Goal: Task Accomplishment & Management: Use online tool/utility

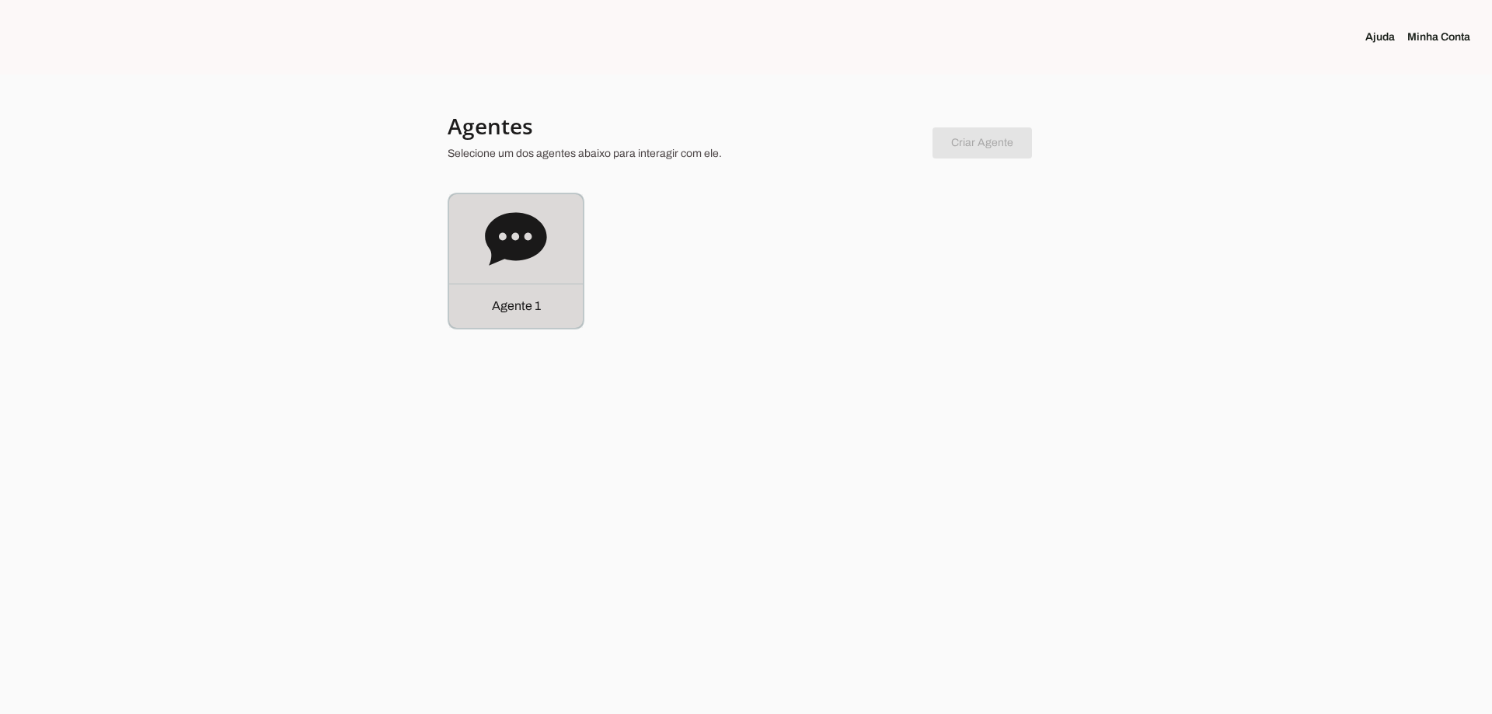
click at [562, 266] on div "Agente 1" at bounding box center [516, 261] width 134 height 134
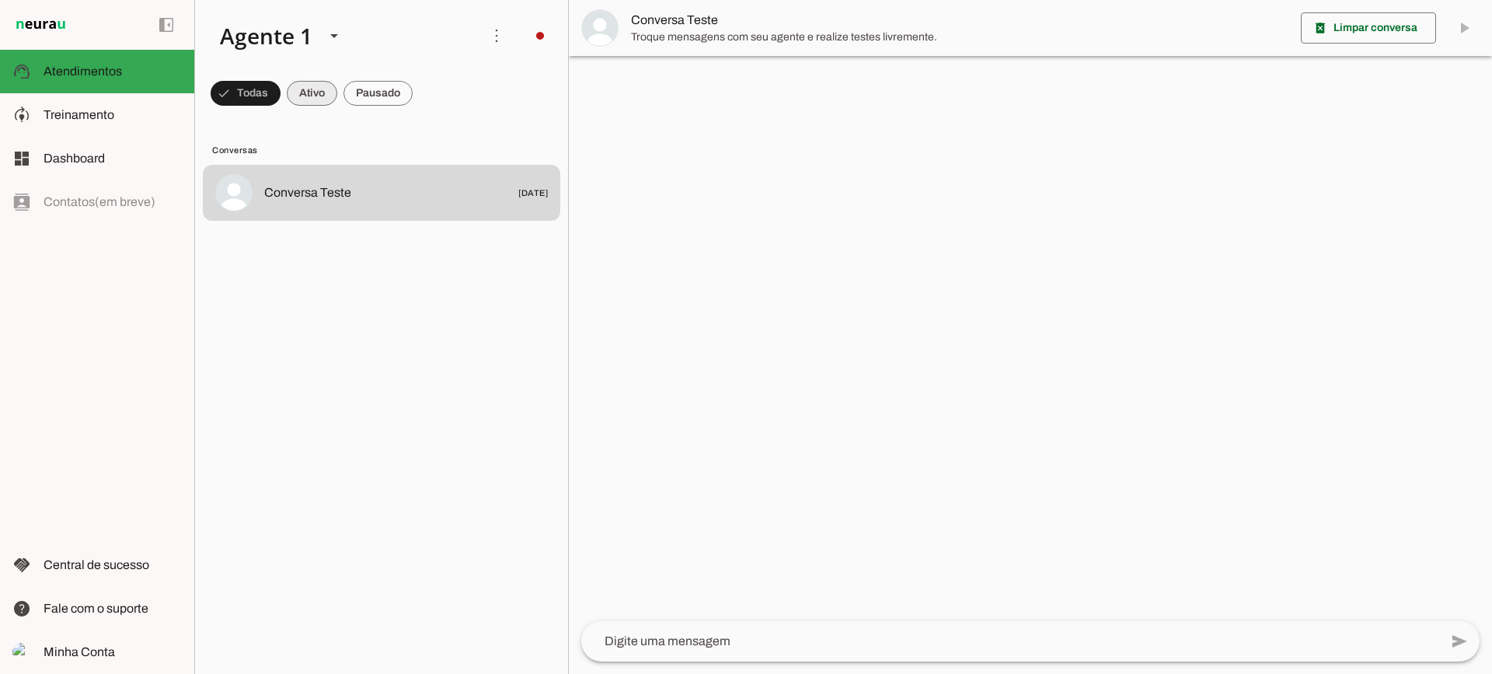
click at [322, 95] on span at bounding box center [312, 93] width 51 height 37
click at [368, 98] on span at bounding box center [377, 93] width 69 height 37
click at [310, 93] on span at bounding box center [298, 93] width 51 height 37
click at [409, 93] on span at bounding box center [377, 93] width 69 height 37
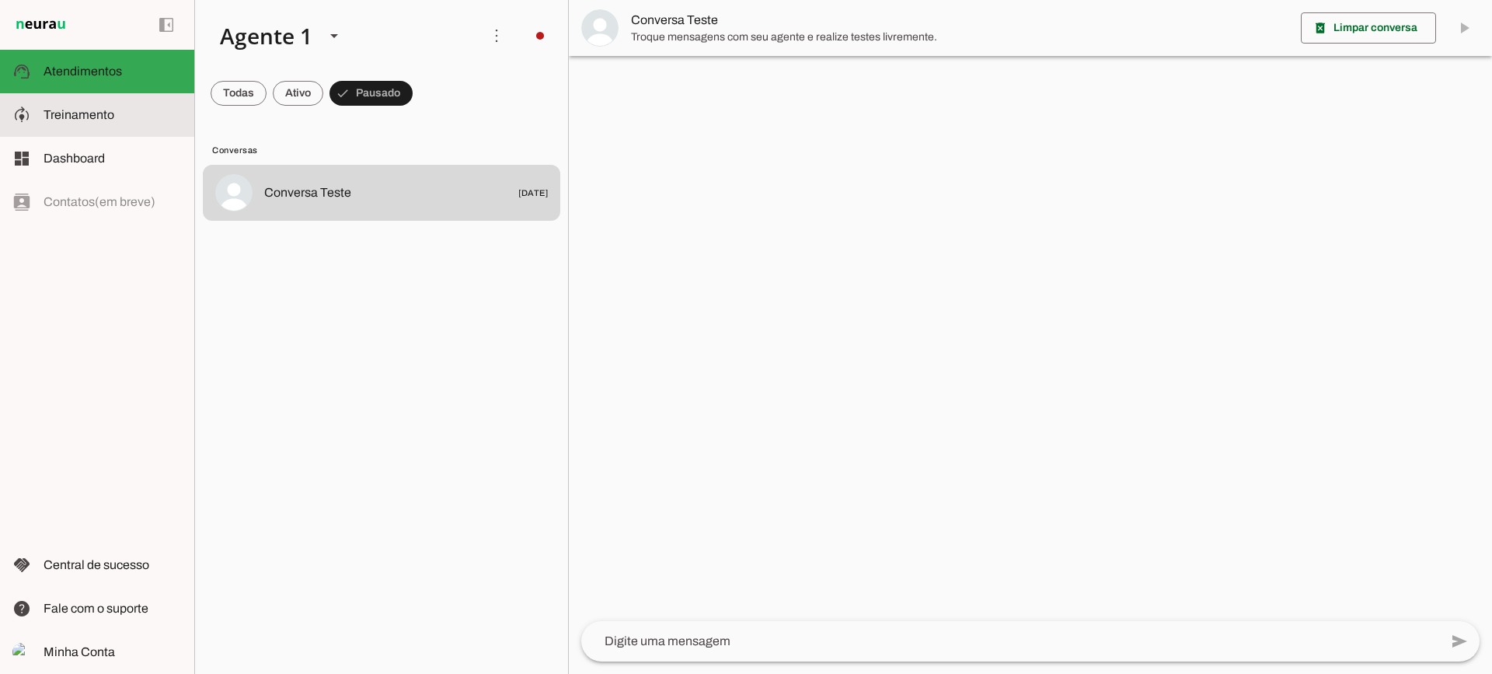
click at [49, 129] on md-item "model_training Treinamento Treinamento" at bounding box center [97, 115] width 194 height 44
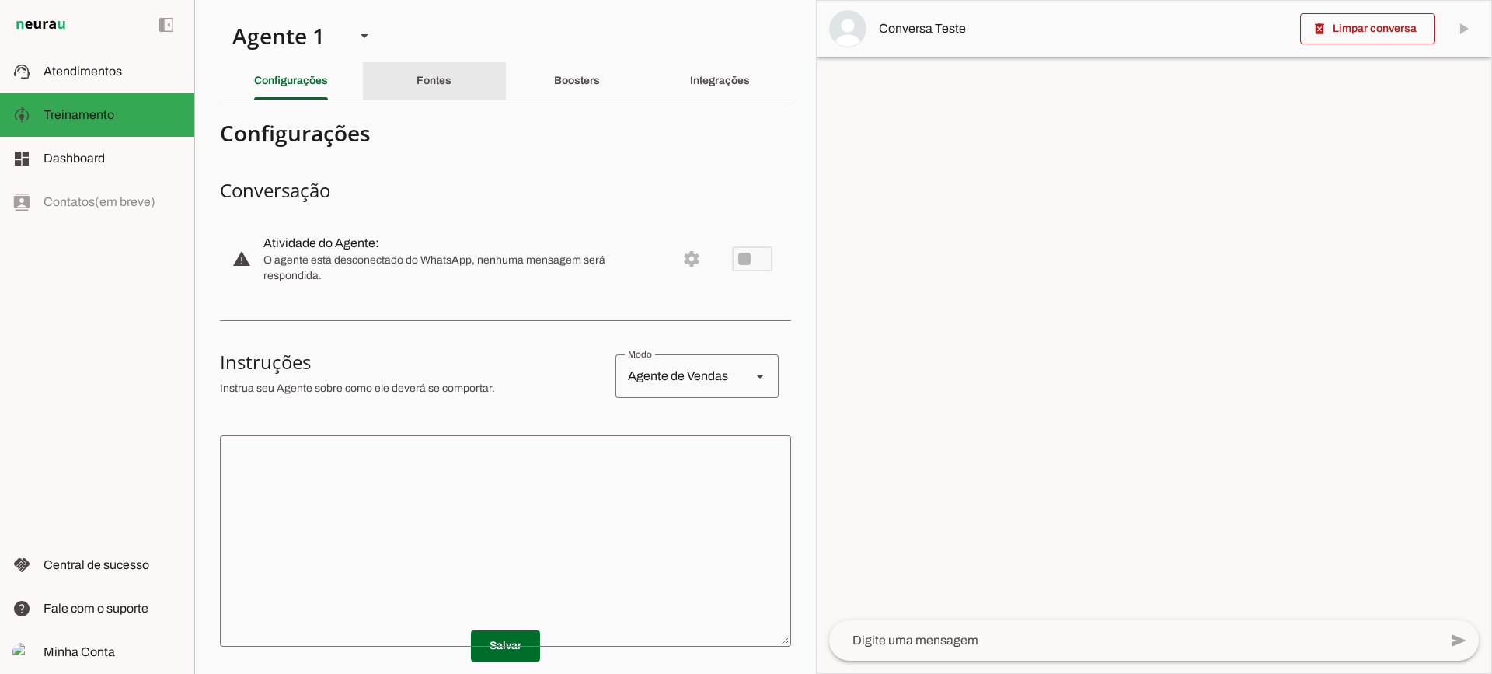
click at [451, 68] on div "Fontes" at bounding box center [433, 80] width 35 height 37
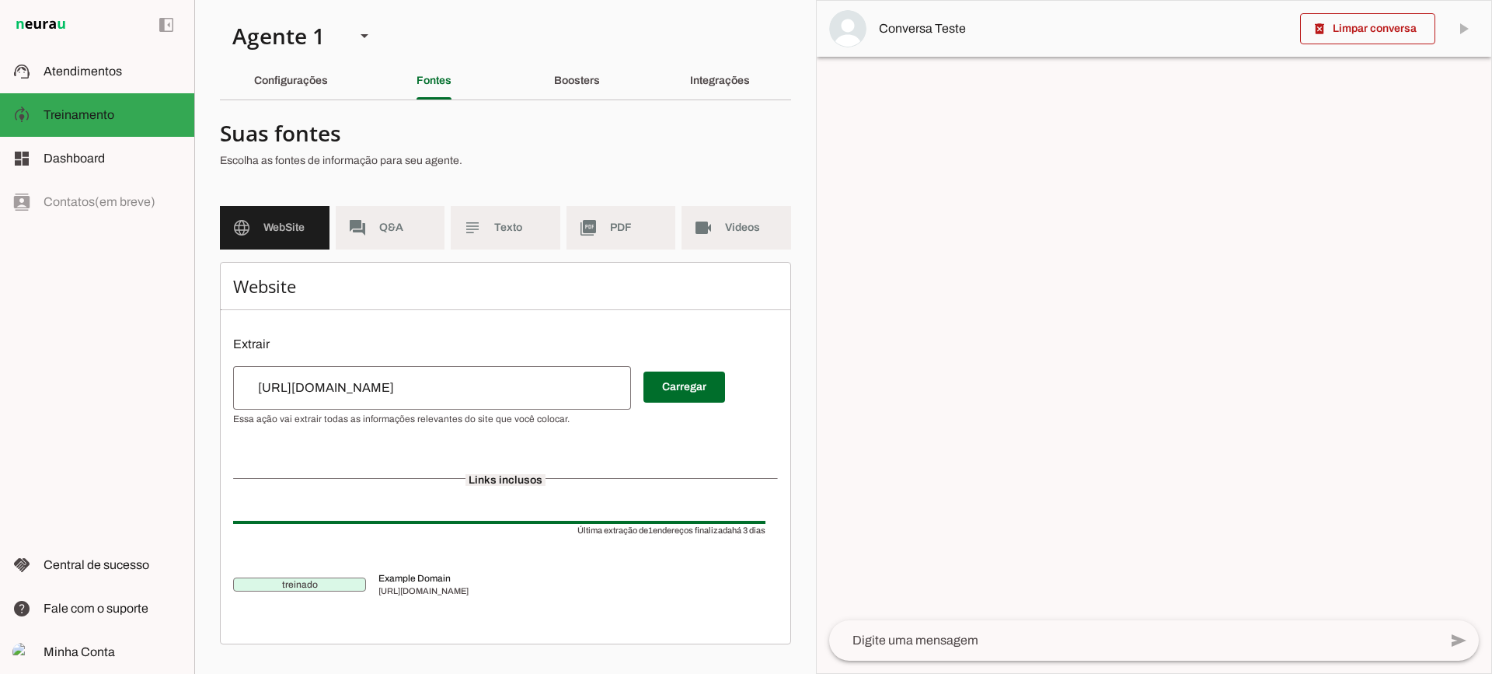
click at [519, 237] on md-item "subject Texto" at bounding box center [506, 228] width 110 height 44
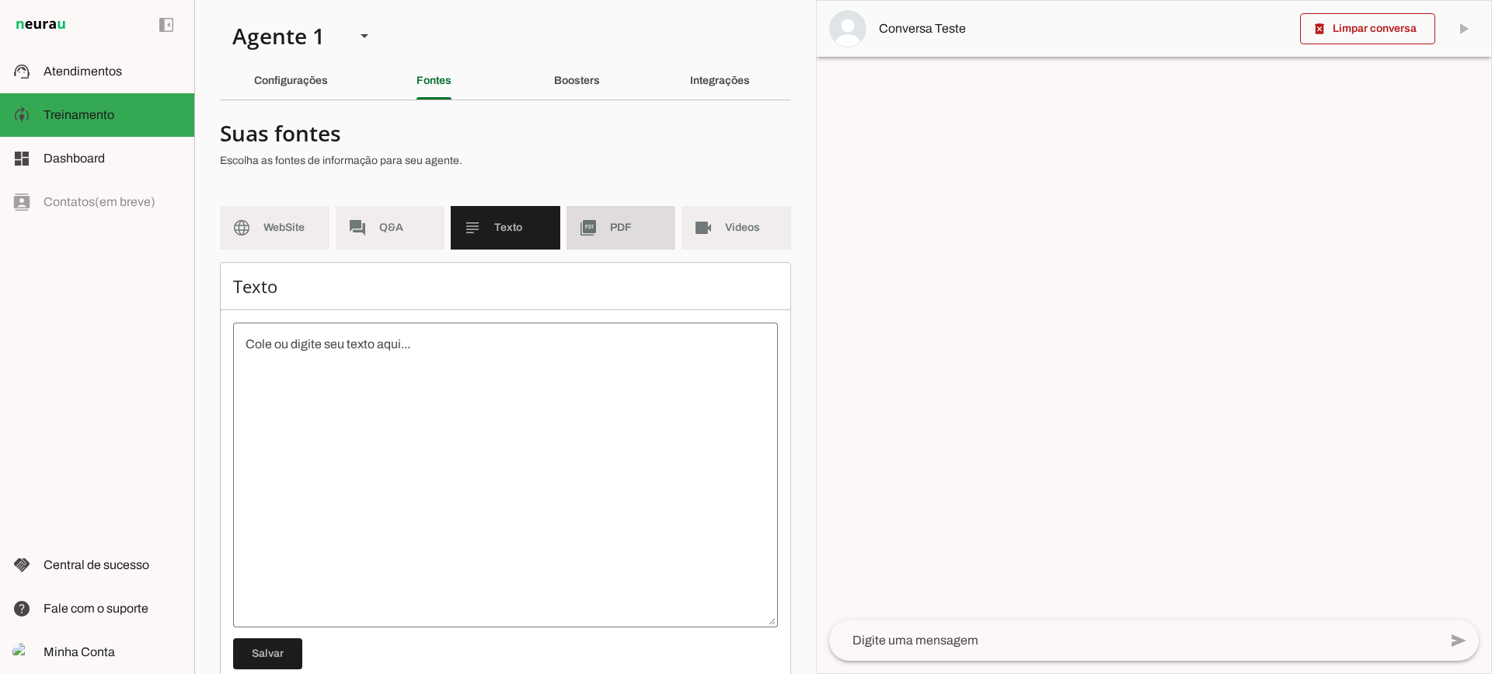
click at [646, 237] on md-item "picture_as_pdf PDF" at bounding box center [621, 228] width 110 height 44
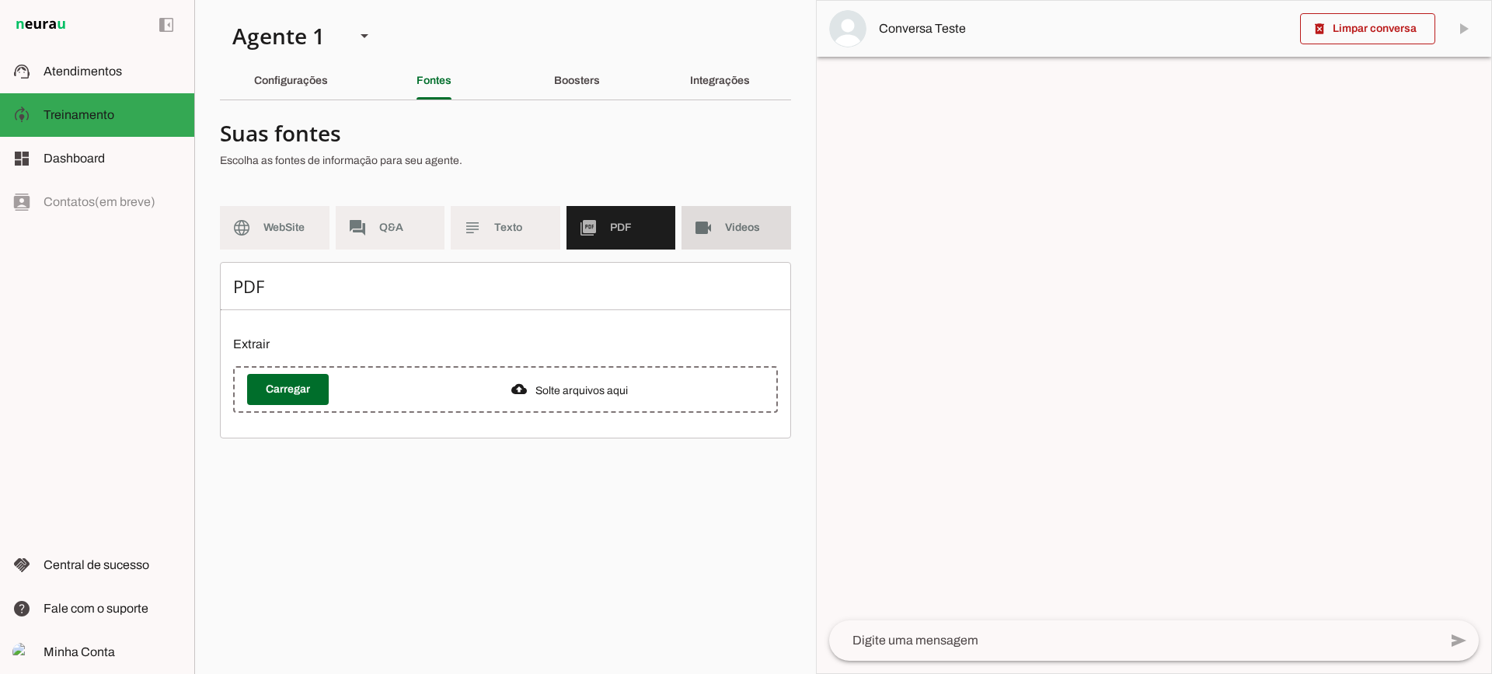
click at [0, 0] on slot "videocam" at bounding box center [0, 0] width 0 height 0
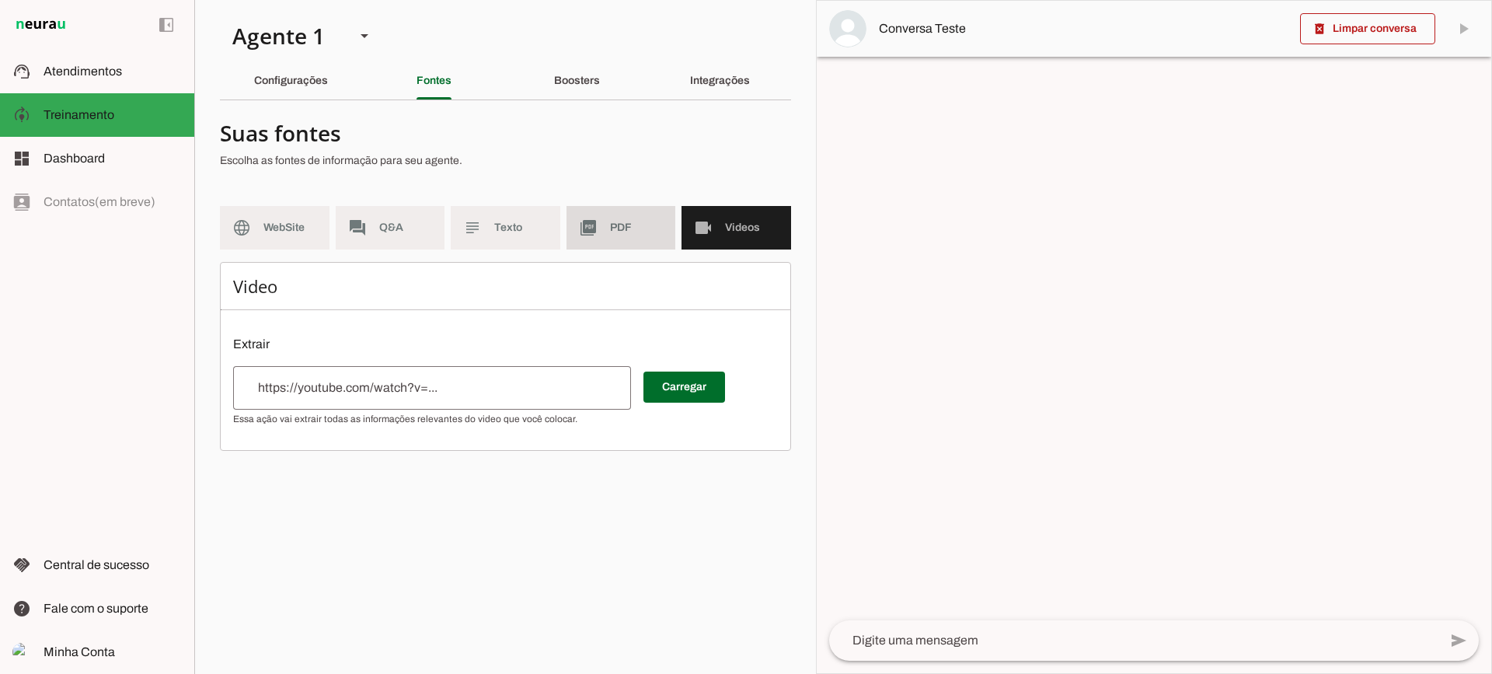
click at [630, 242] on md-item "picture_as_pdf PDF" at bounding box center [621, 228] width 110 height 44
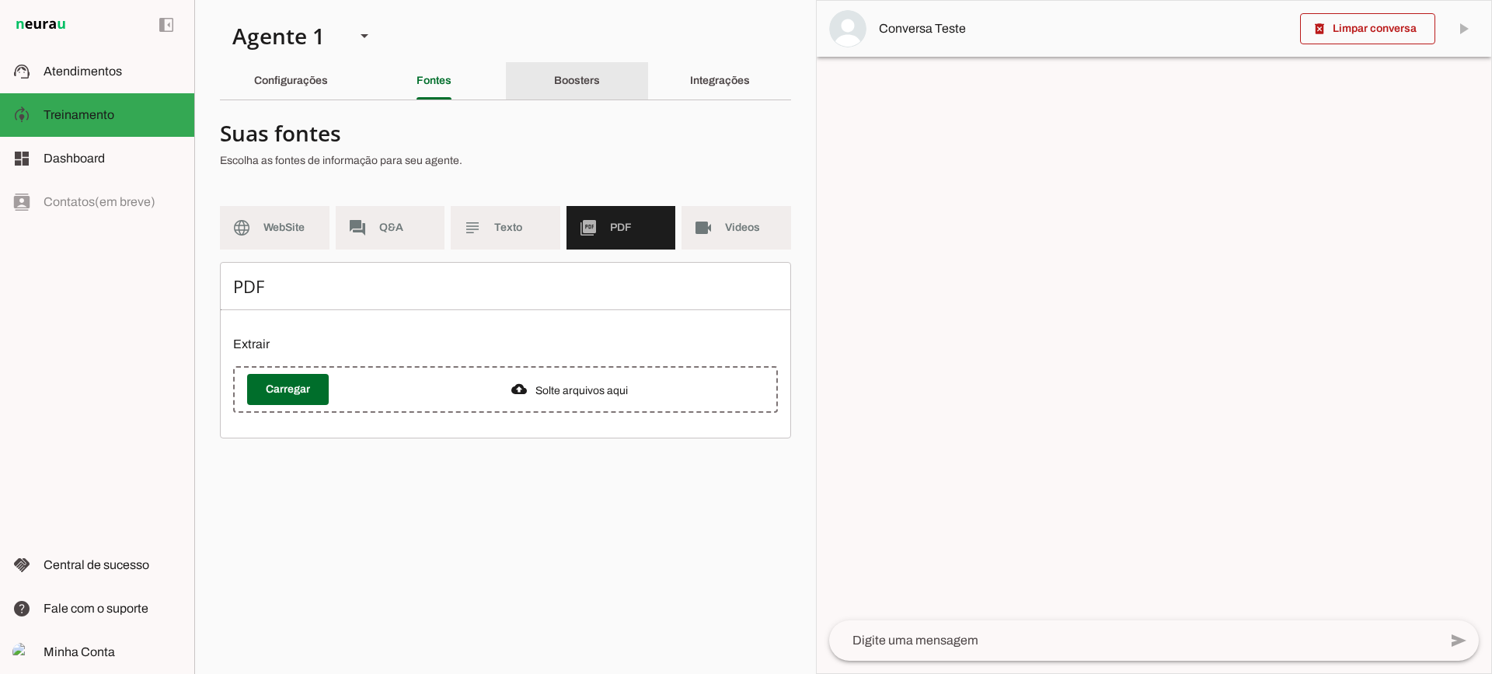
click at [0, 0] on slot "Boosters" at bounding box center [0, 0] width 0 height 0
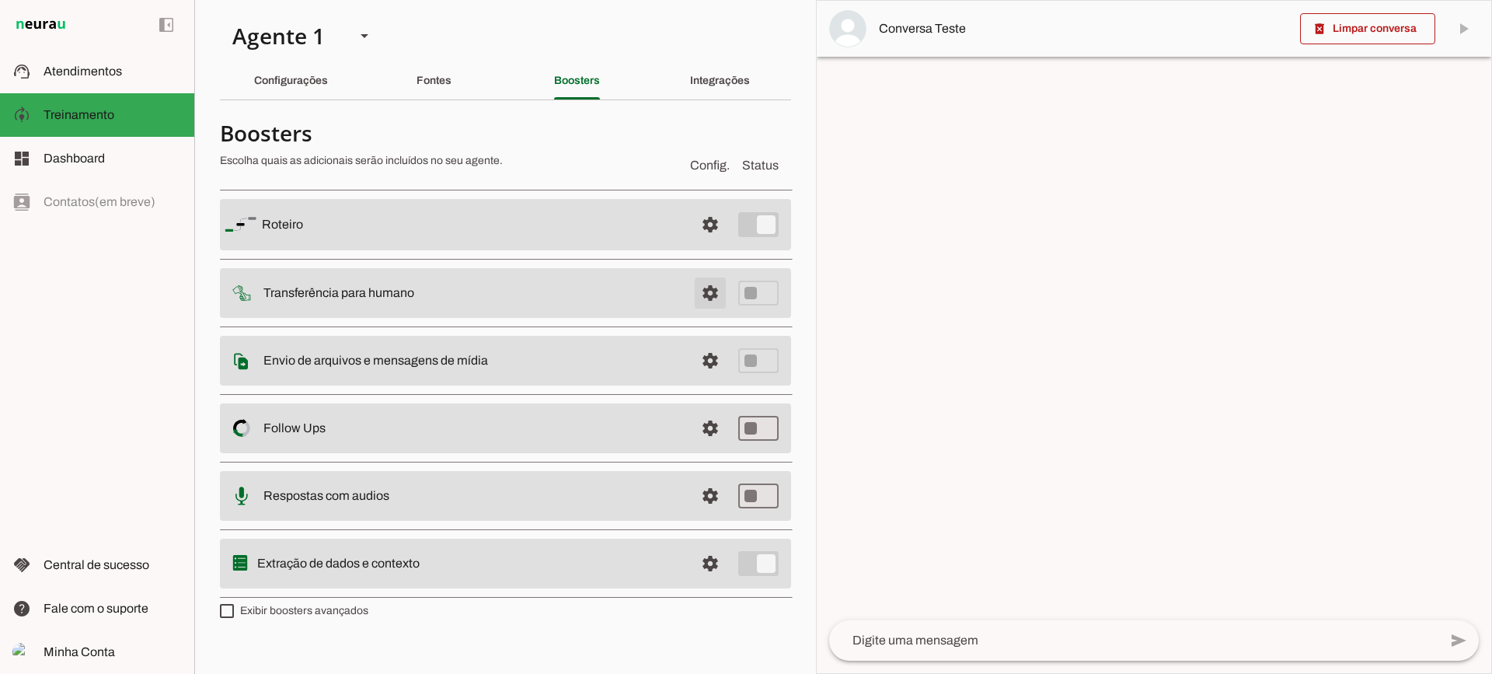
click at [709, 295] on span at bounding box center [710, 292] width 37 height 37
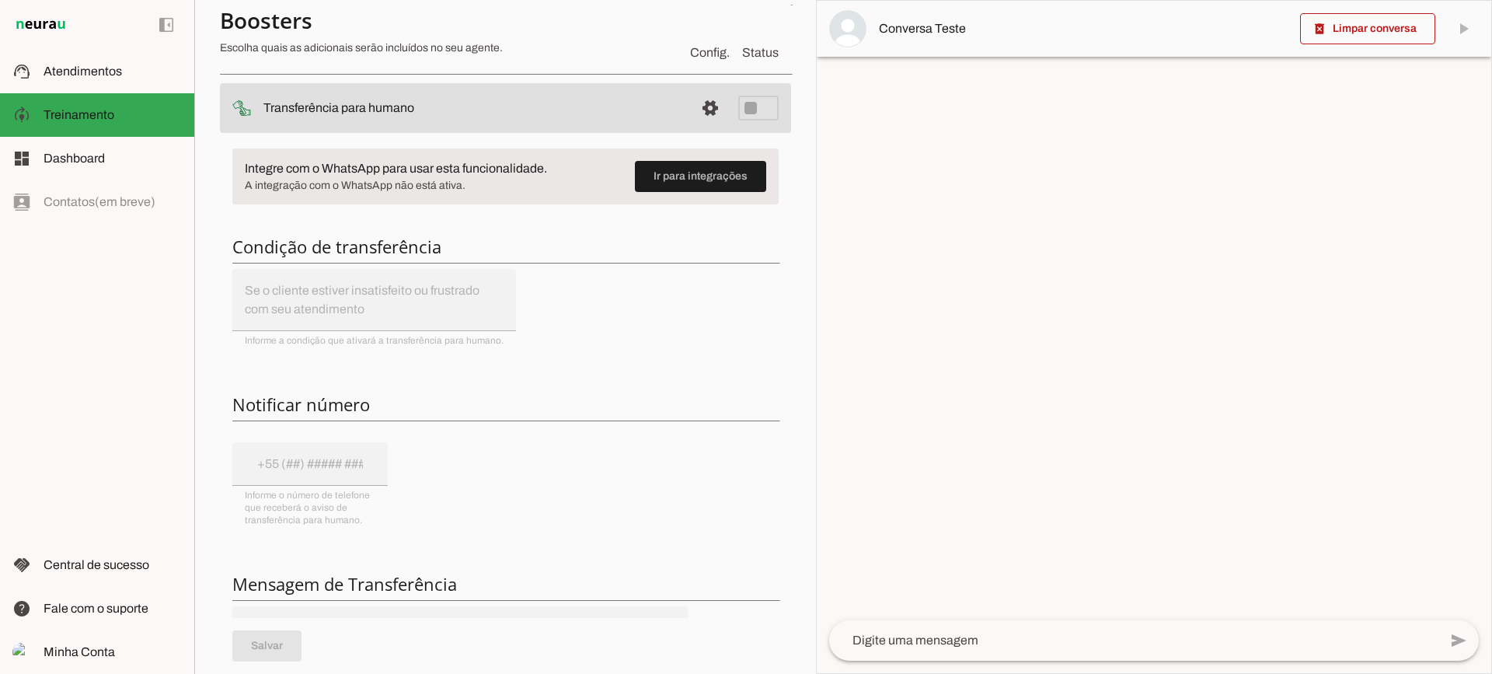
scroll to position [155, 0]
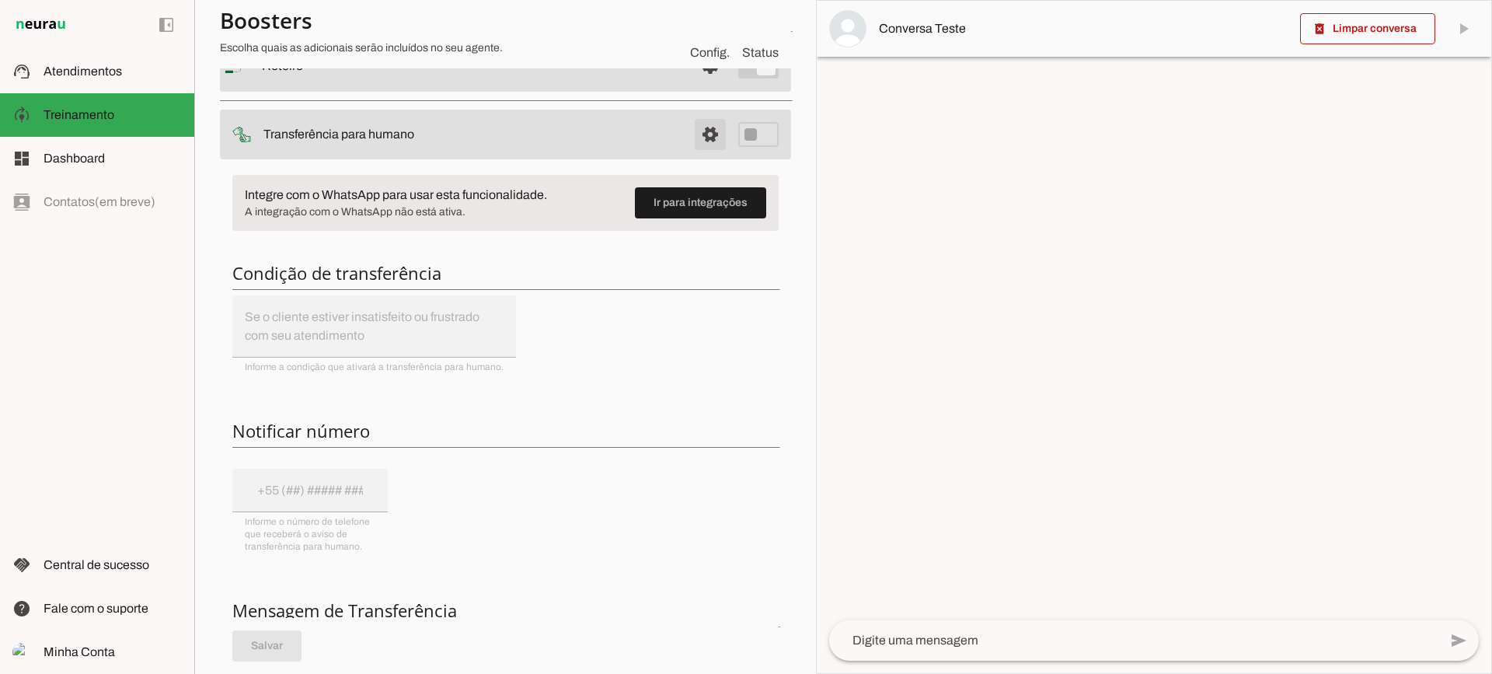
click at [692, 146] on span at bounding box center [710, 134] width 37 height 37
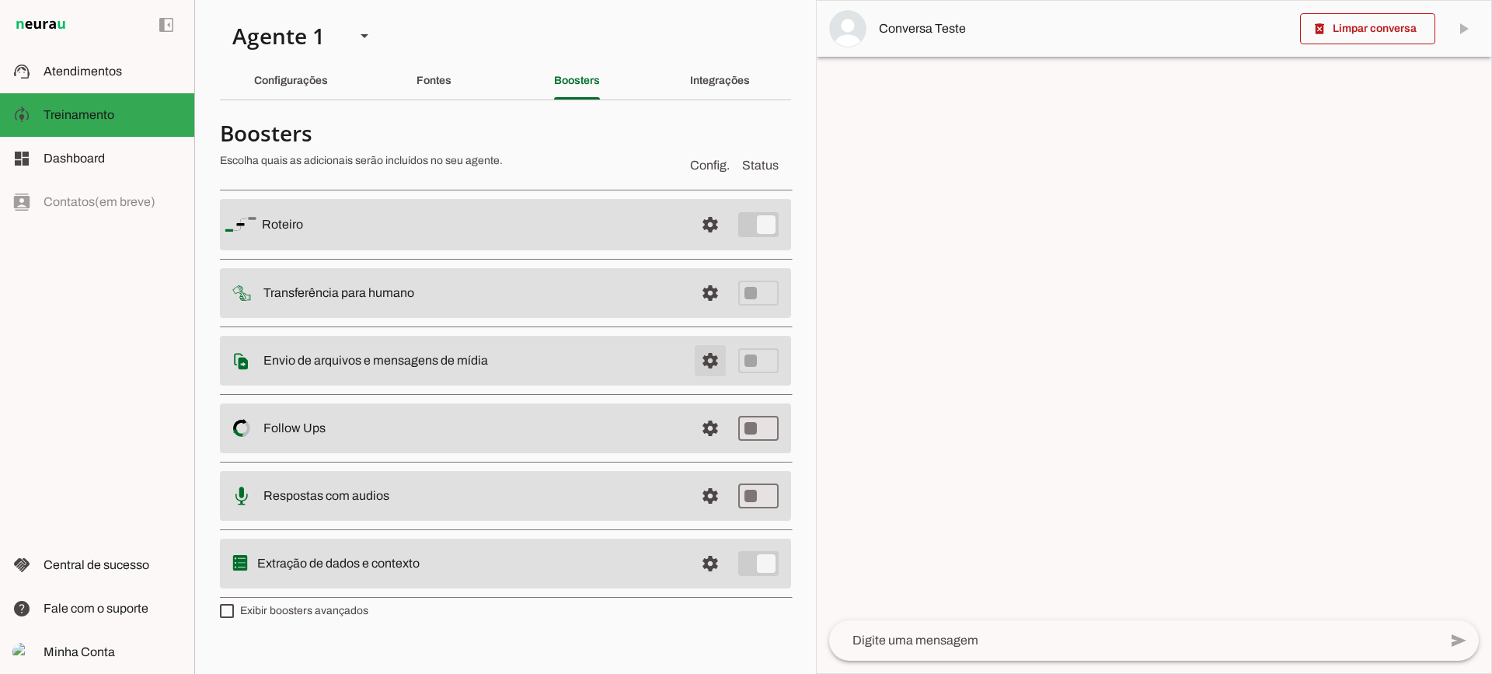
click at [713, 360] on span at bounding box center [710, 360] width 37 height 37
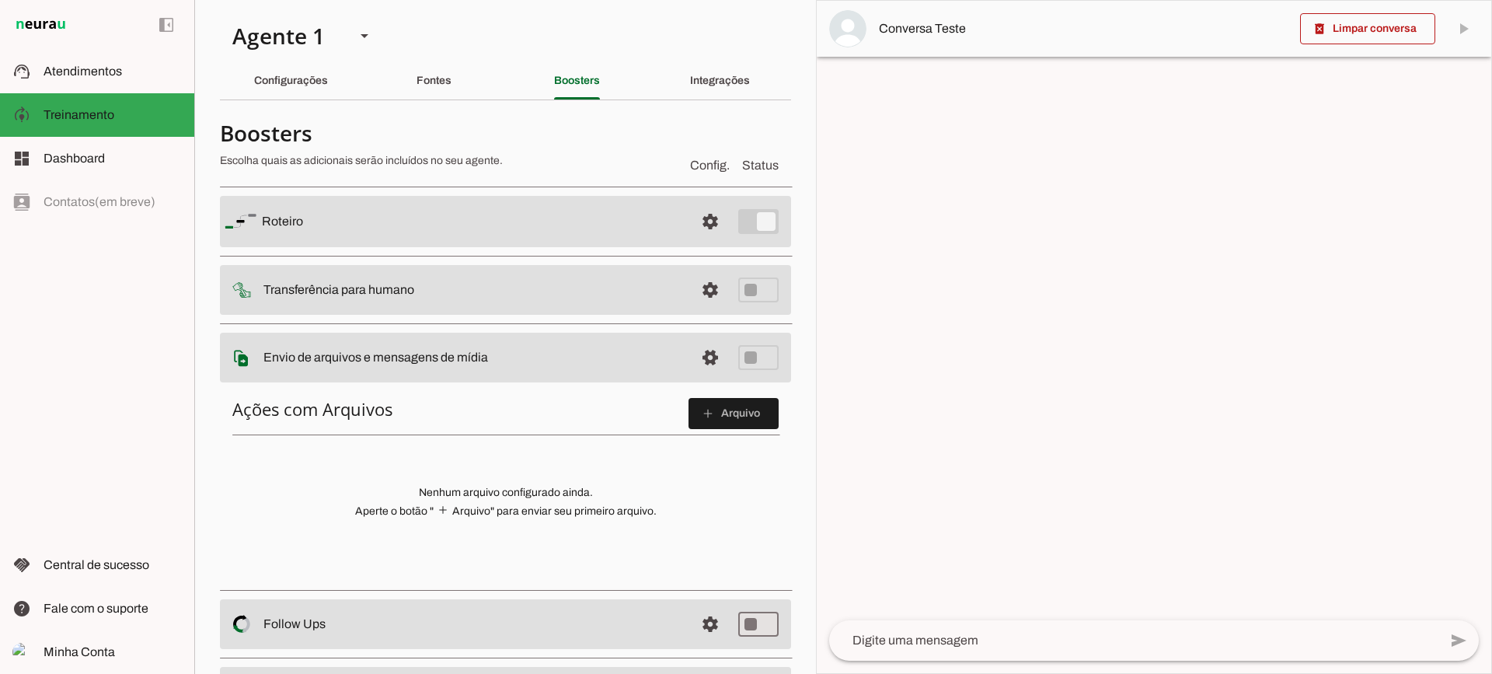
scroll to position [78, 0]
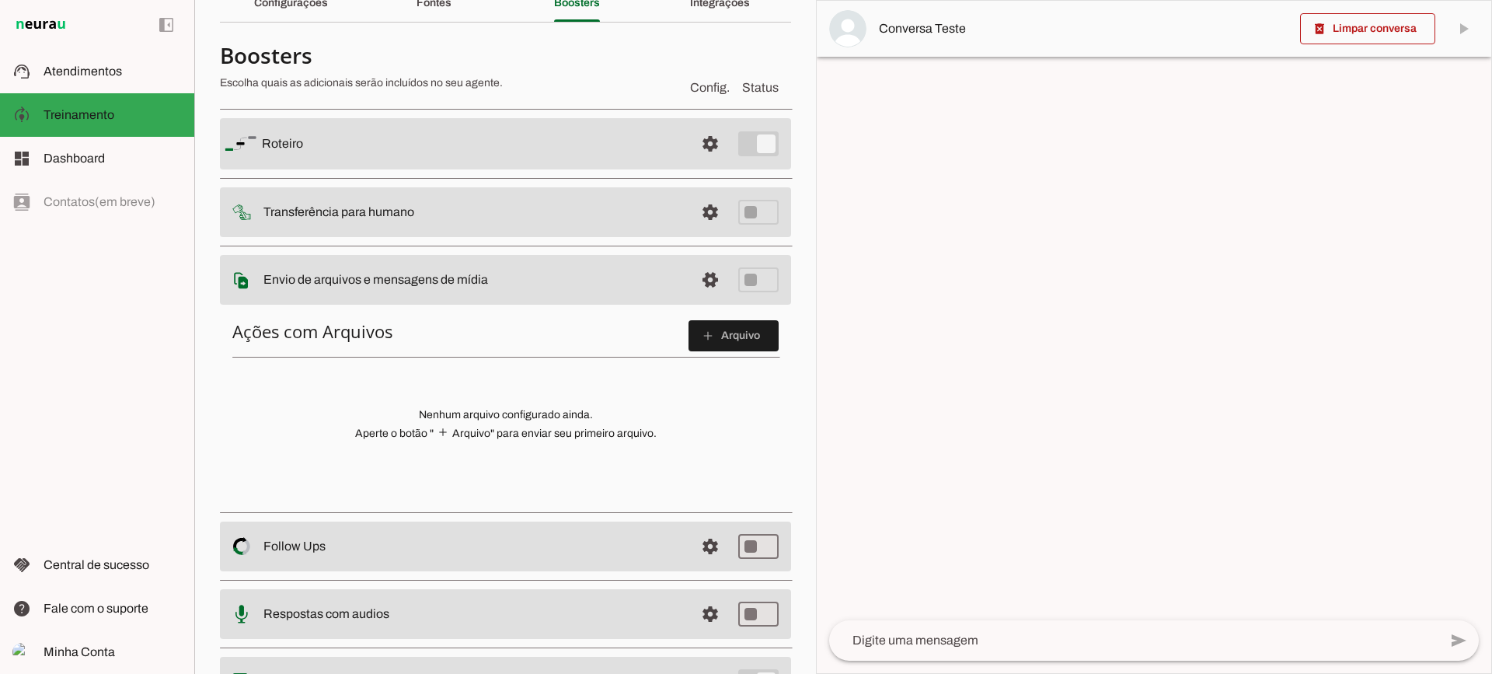
click at [754, 316] on div "Ações com Arquivos add Arquivo Nenhum arquivo configurado ainda. Aperte o botão…" at bounding box center [505, 406] width 571 height 196
click at [751, 329] on span at bounding box center [733, 335] width 90 height 37
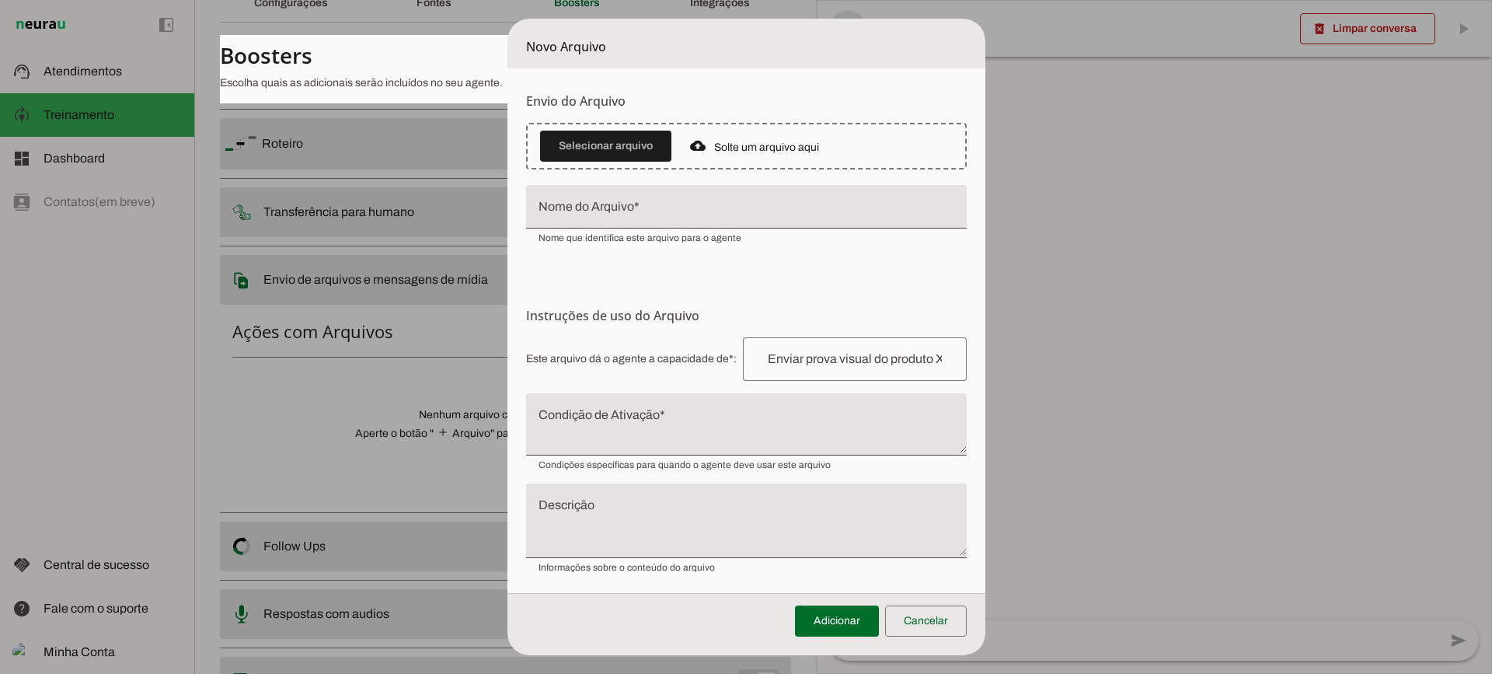
click at [929, 634] on span at bounding box center [926, 620] width 82 height 37
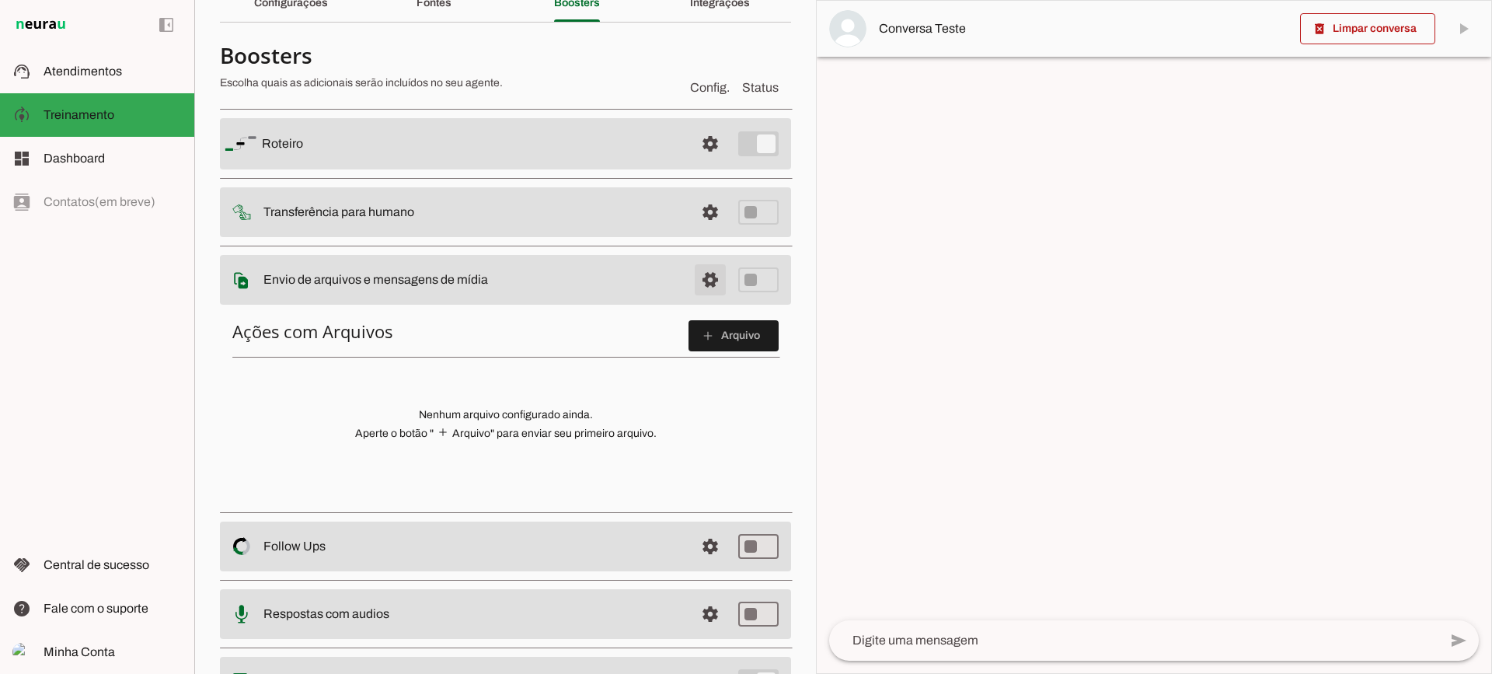
click at [692, 274] on span at bounding box center [710, 279] width 37 height 37
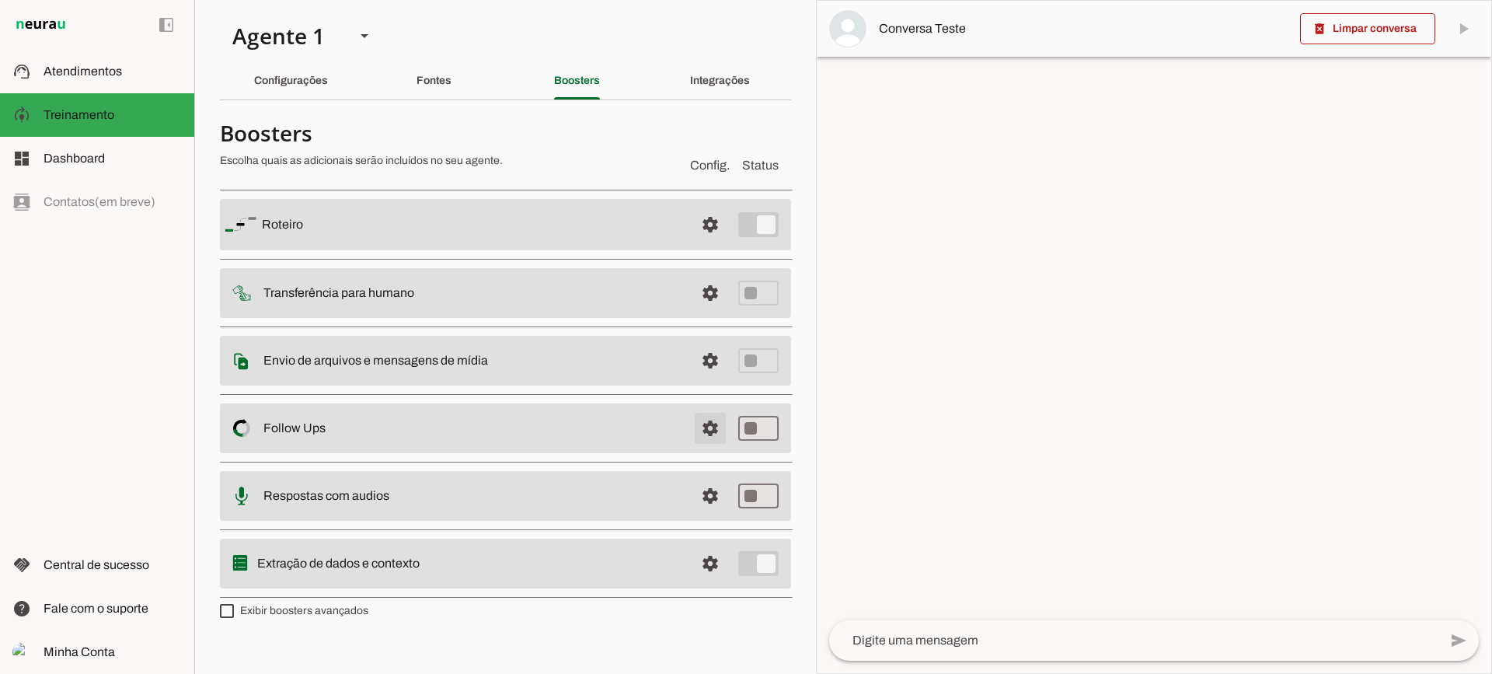
click at [696, 423] on span at bounding box center [710, 427] width 37 height 37
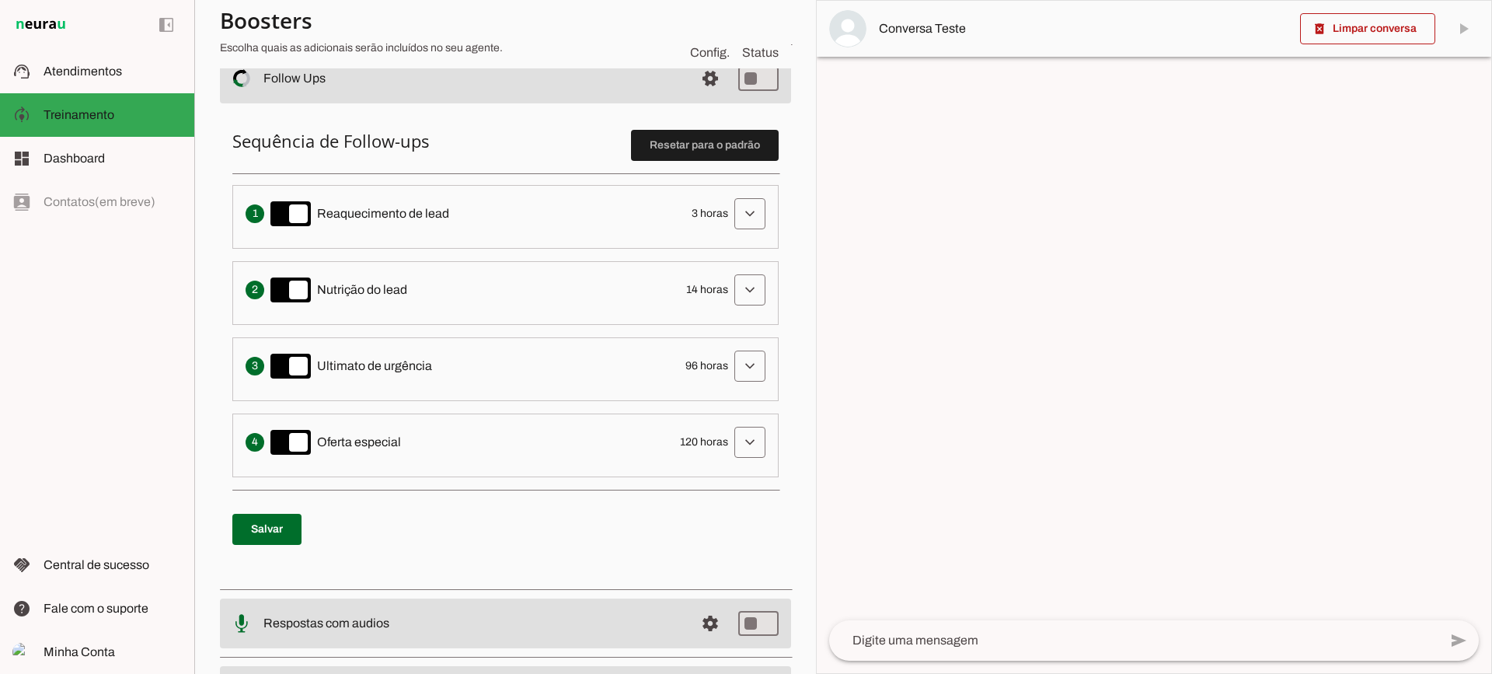
scroll to position [311, 0]
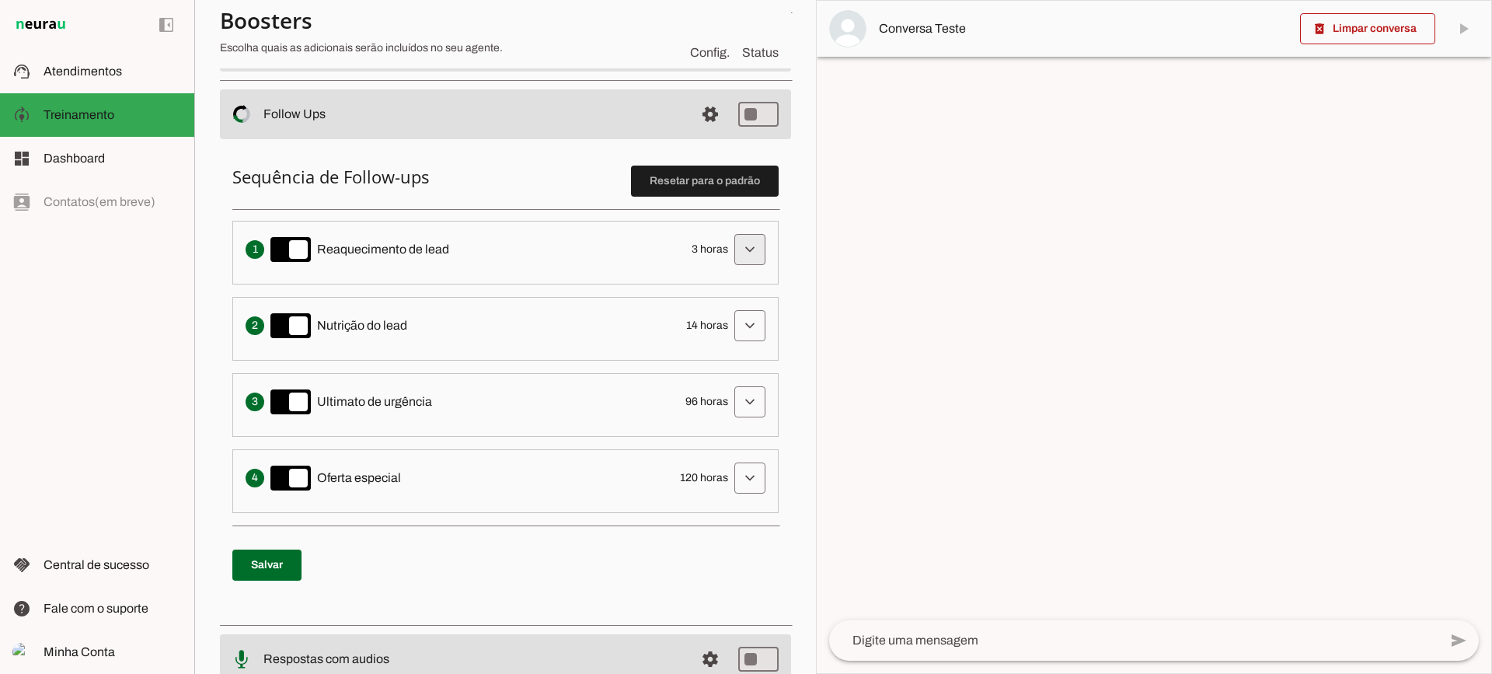
click at [751, 256] on span at bounding box center [749, 249] width 37 height 37
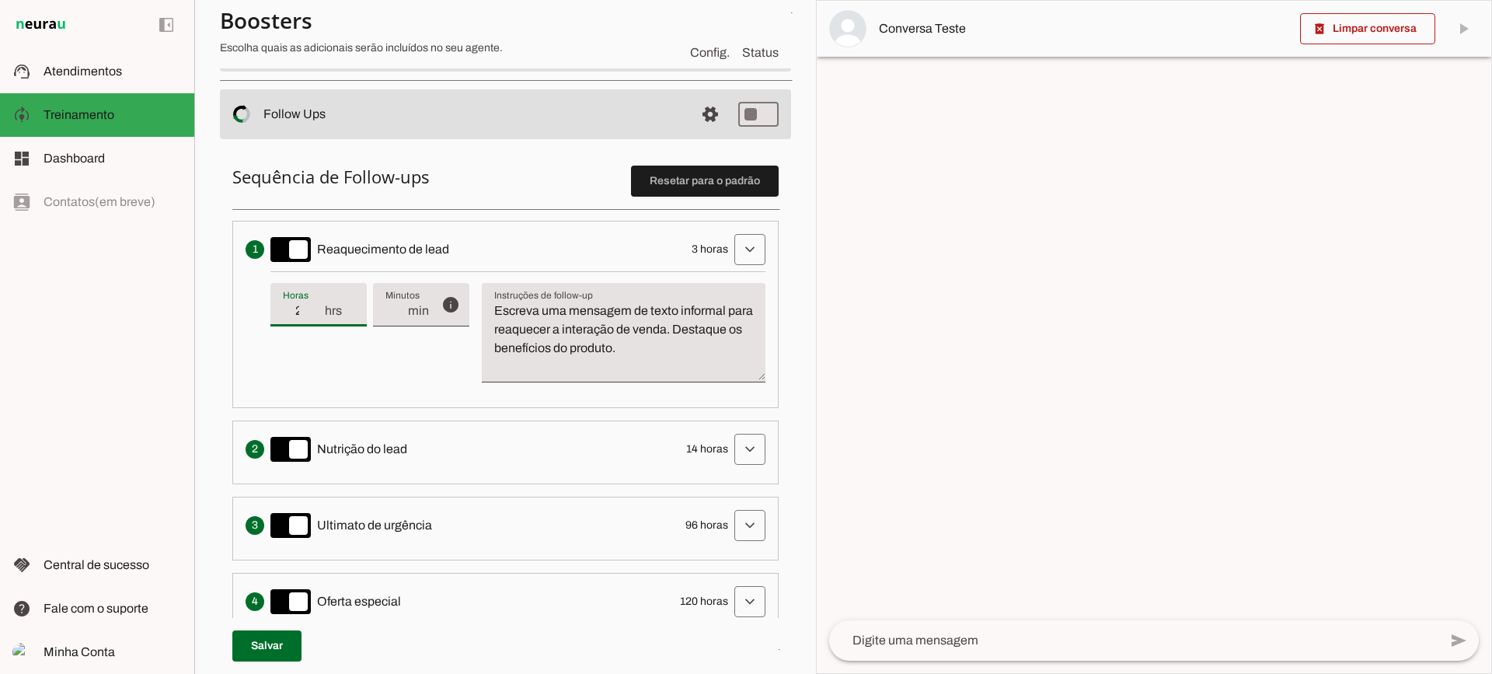
type input "2"
type md-filled-text-field "2"
click at [314, 315] on input "2" at bounding box center [303, 310] width 40 height 19
type input "1"
type md-filled-text-field "1"
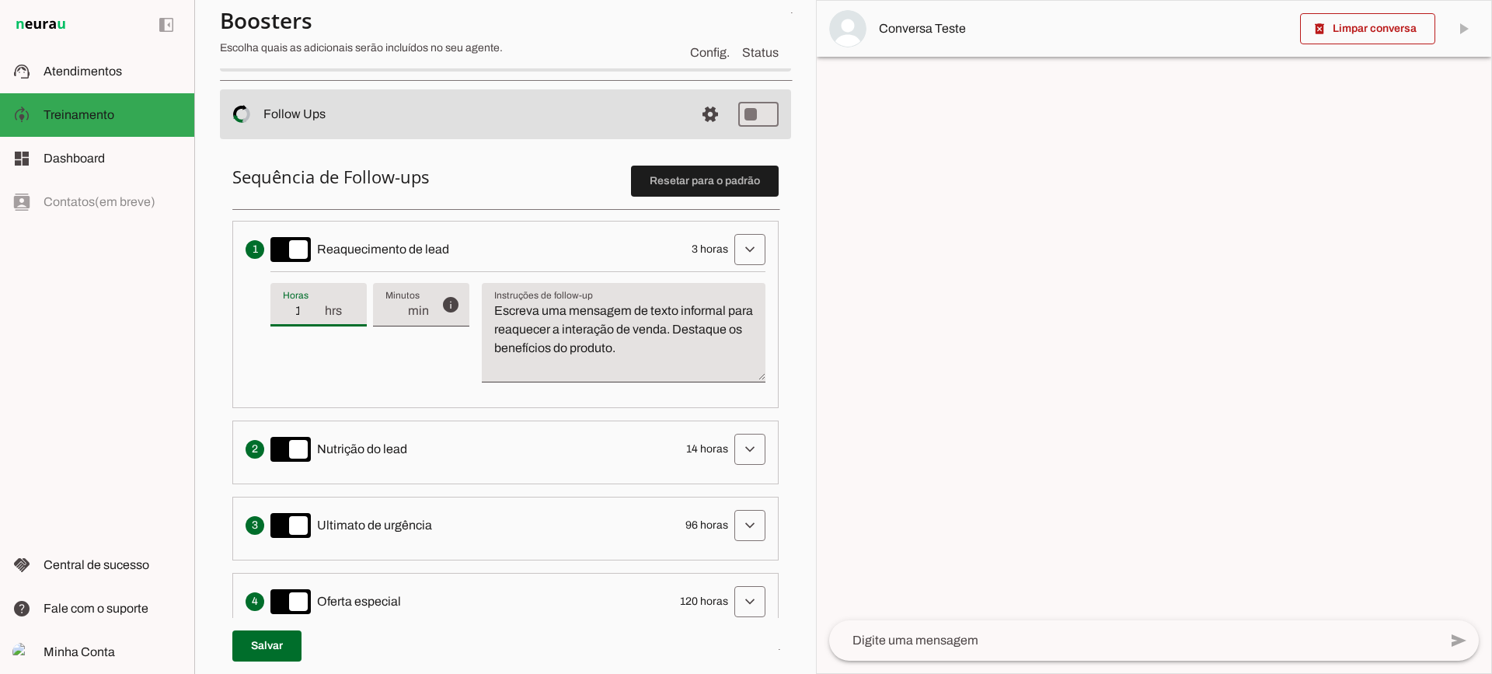
click at [314, 315] on input "1" at bounding box center [303, 310] width 40 height 19
type input "2"
type md-filled-text-field "2"
click at [316, 308] on input "2" at bounding box center [303, 310] width 40 height 19
type input "3"
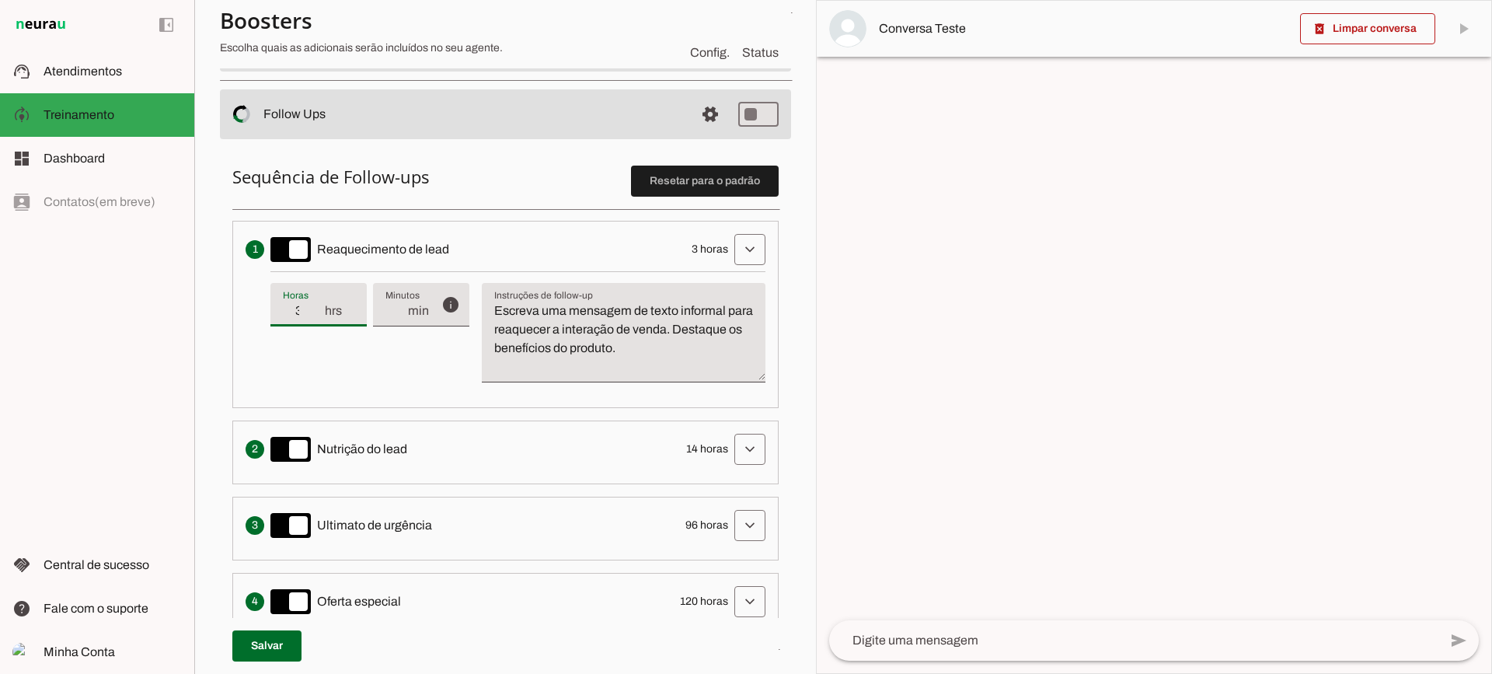
type md-filled-text-field "3"
click at [316, 308] on input "3" at bounding box center [303, 310] width 40 height 19
click at [671, 349] on textarea "Escreva uma mensagem de texto informal para reaquecer a interação de venda. Des…" at bounding box center [624, 338] width 284 height 75
drag, startPoint x: 737, startPoint y: 348, endPoint x: 468, endPoint y: 289, distance: 275.2
click at [468, 289] on div "info Tempo de atraso / inatividade O tempo de atraso é o tempo de inatividade d…" at bounding box center [517, 333] width 495 height 124
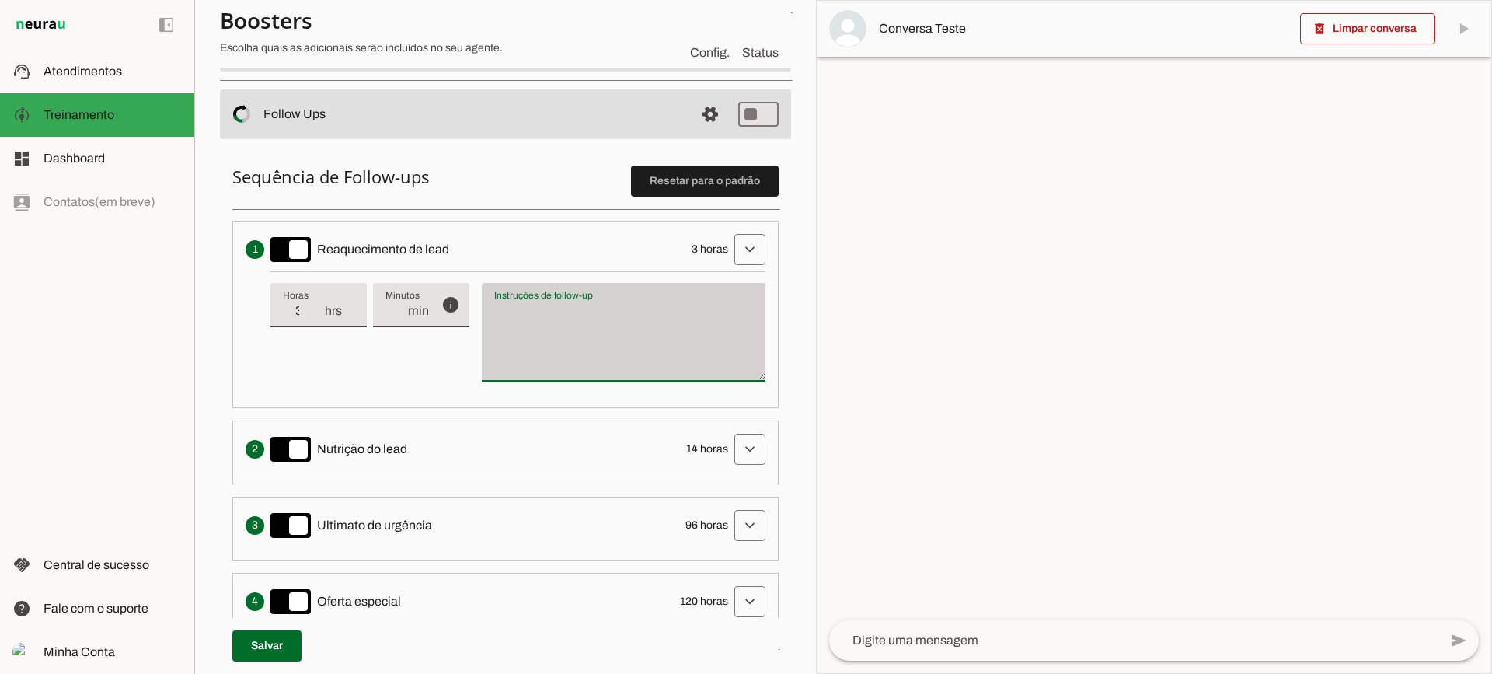
type textarea "Escreva uma mensagem de texto informal para reaquecer a interação de venda. Des…"
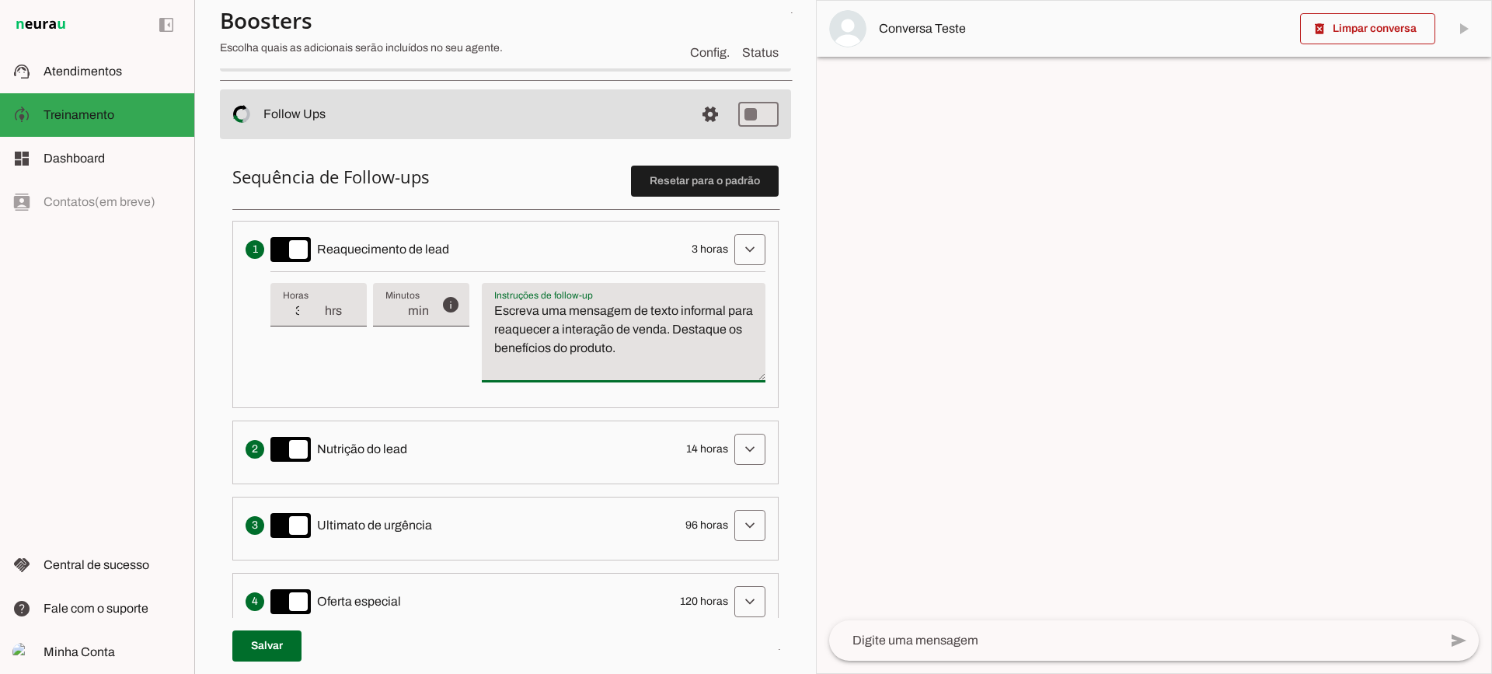
click at [557, 344] on textarea "Escreva uma mensagem de texto informal para reaquecer a interação de venda. Des…" at bounding box center [624, 338] width 284 height 75
click at [739, 256] on span at bounding box center [749, 249] width 37 height 37
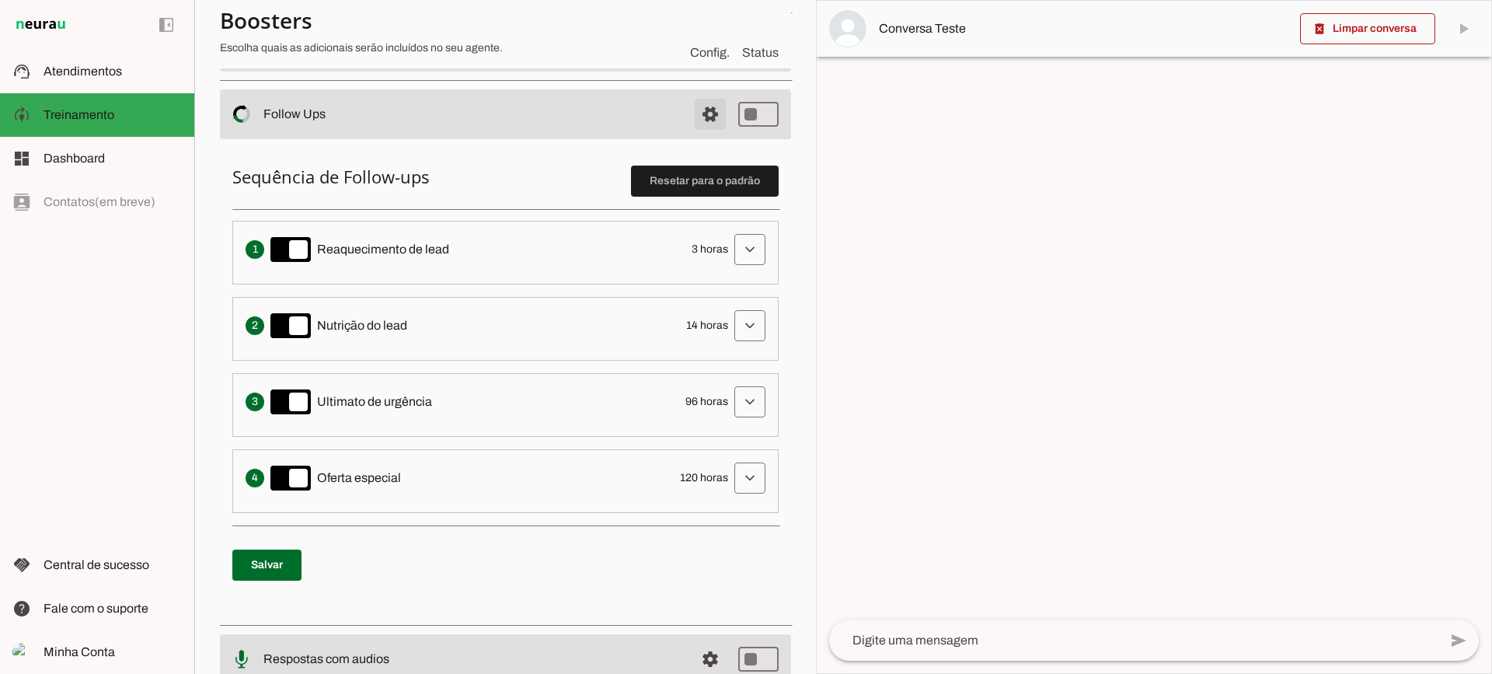
click at [697, 106] on span at bounding box center [710, 114] width 37 height 37
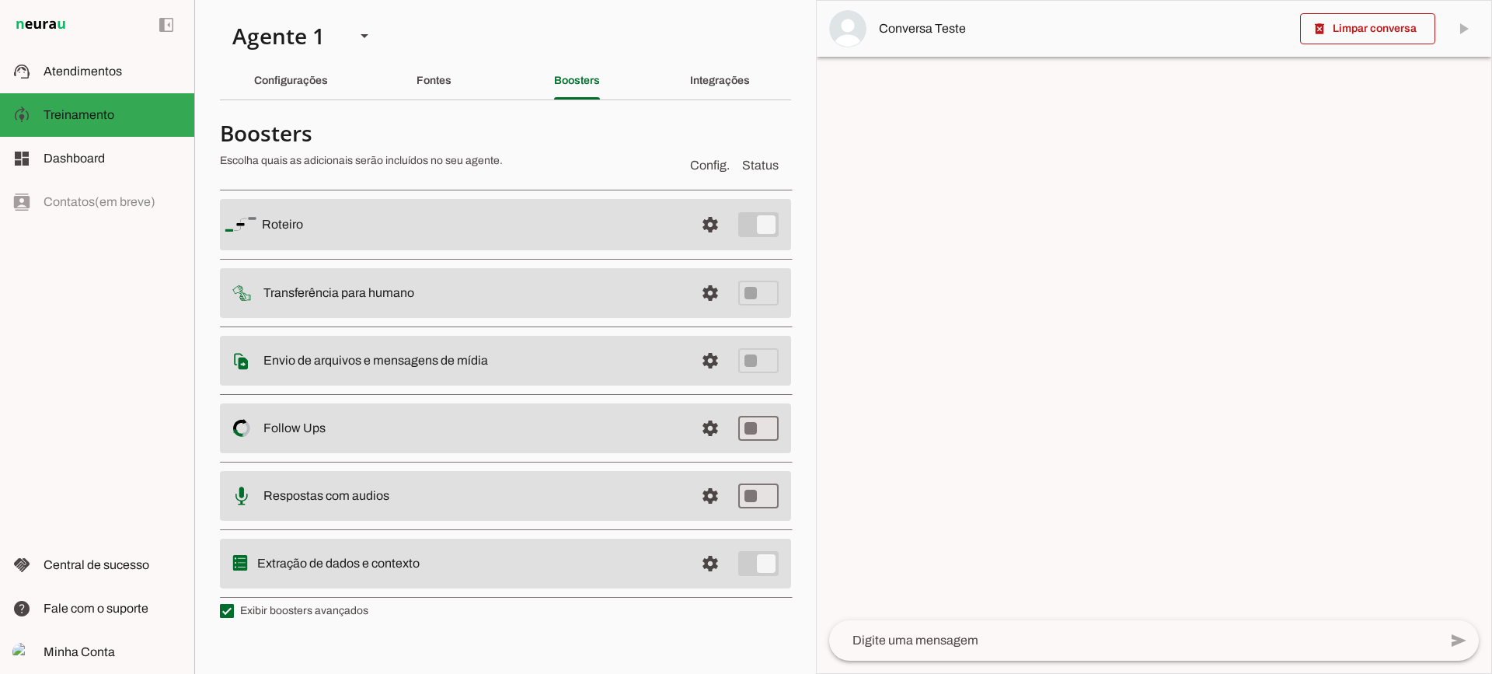
click at [712, 497] on span at bounding box center [710, 495] width 37 height 37
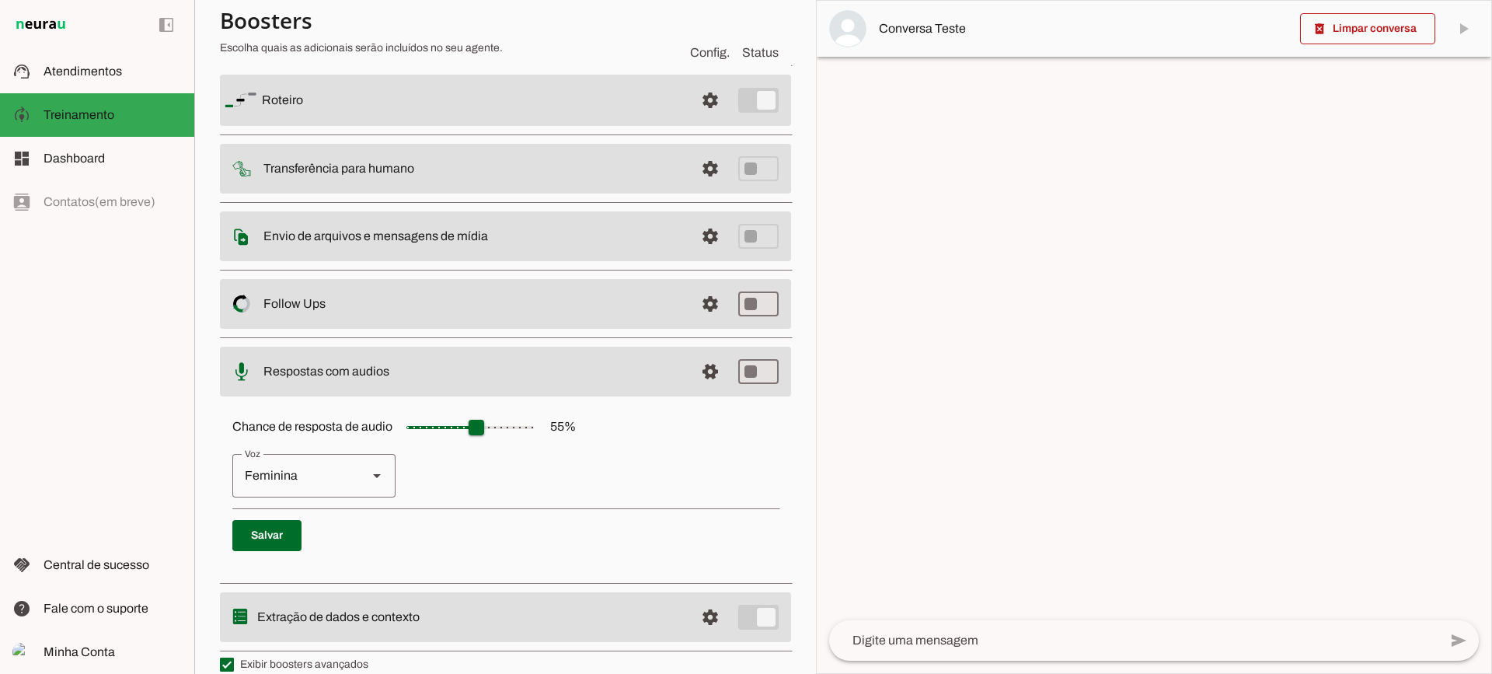
scroll to position [142, 0]
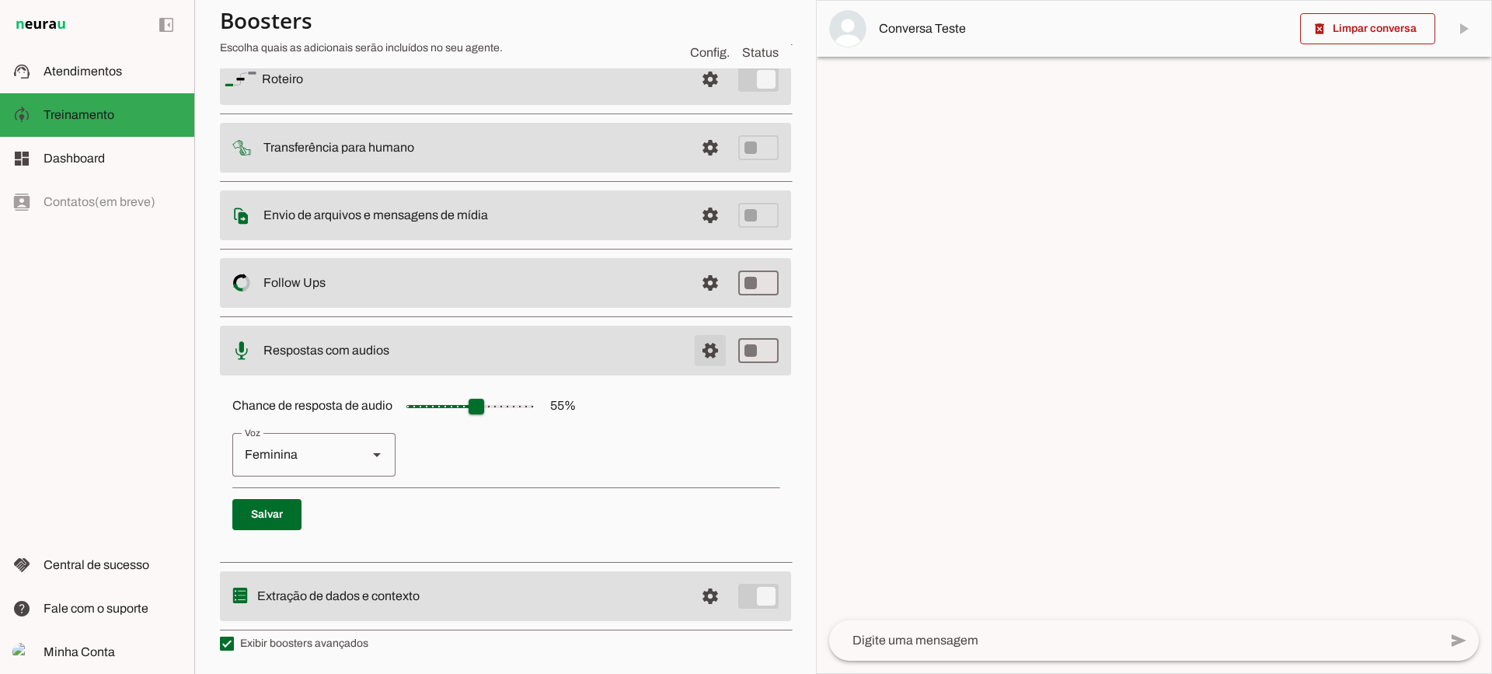
click at [706, 361] on span at bounding box center [710, 350] width 37 height 37
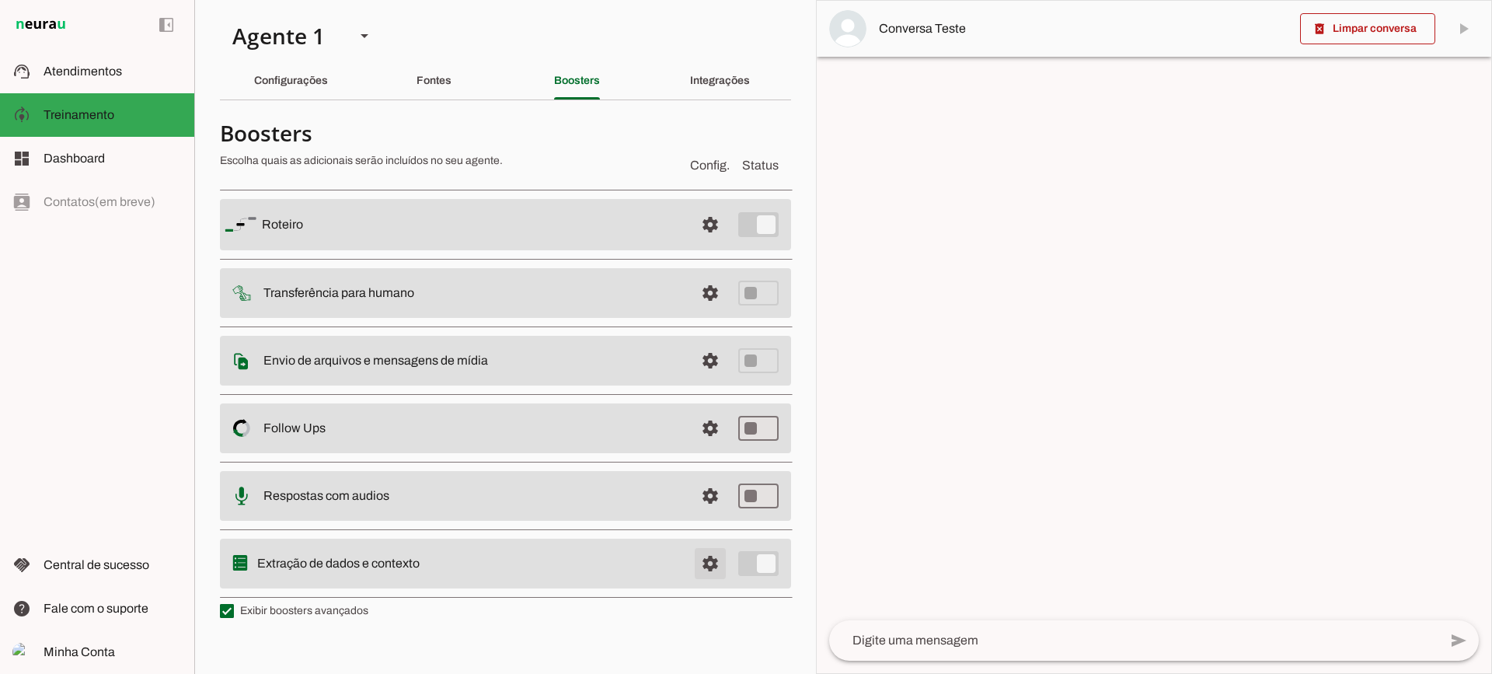
click at [706, 563] on span at bounding box center [710, 563] width 37 height 37
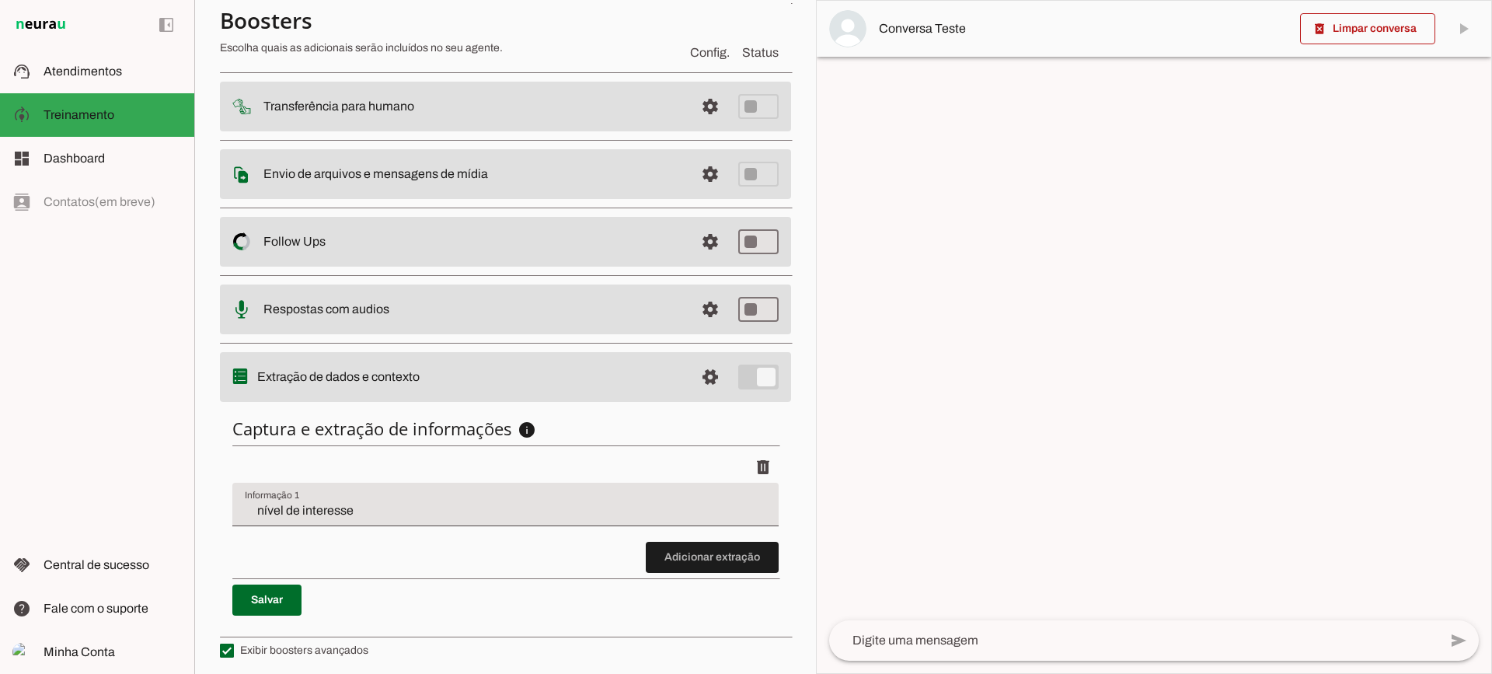
scroll to position [190, 0]
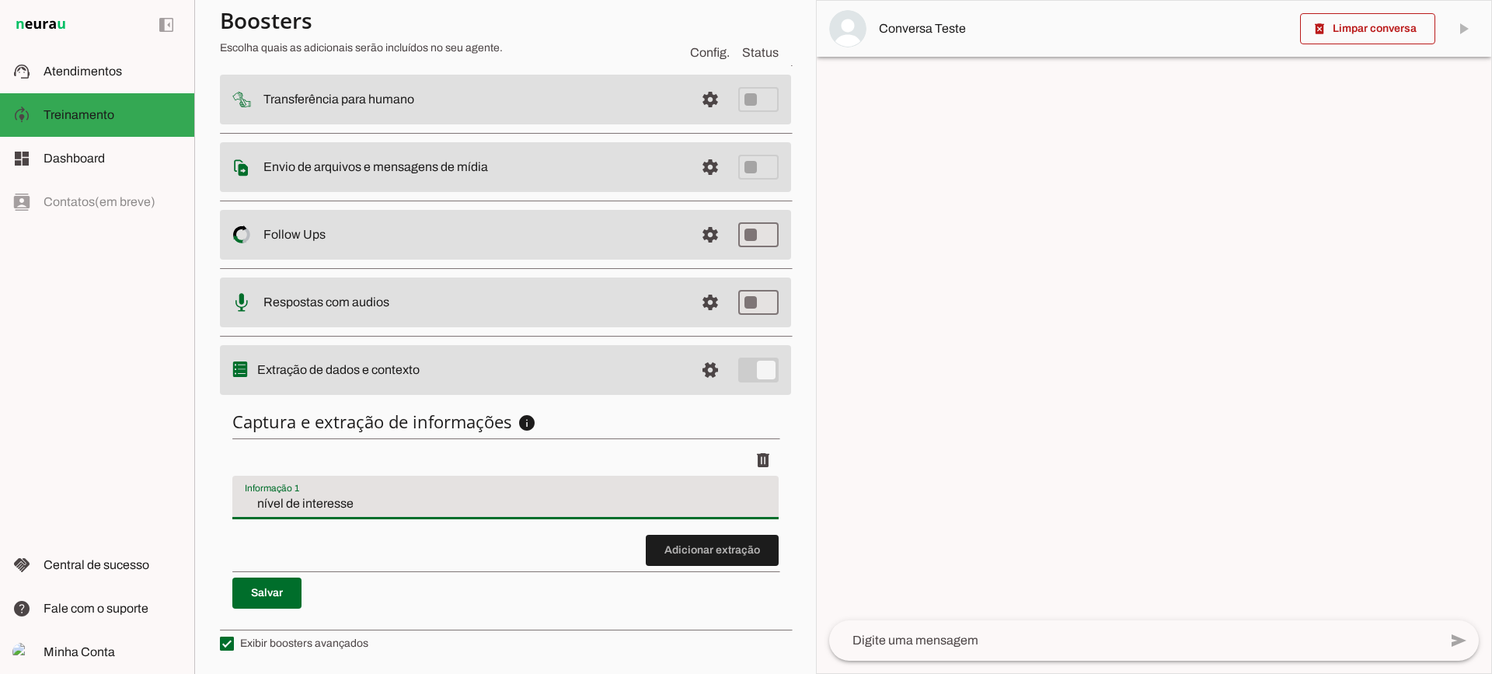
click at [348, 496] on input "nível de interesse" at bounding box center [505, 503] width 521 height 19
click at [735, 546] on span at bounding box center [712, 549] width 133 height 37
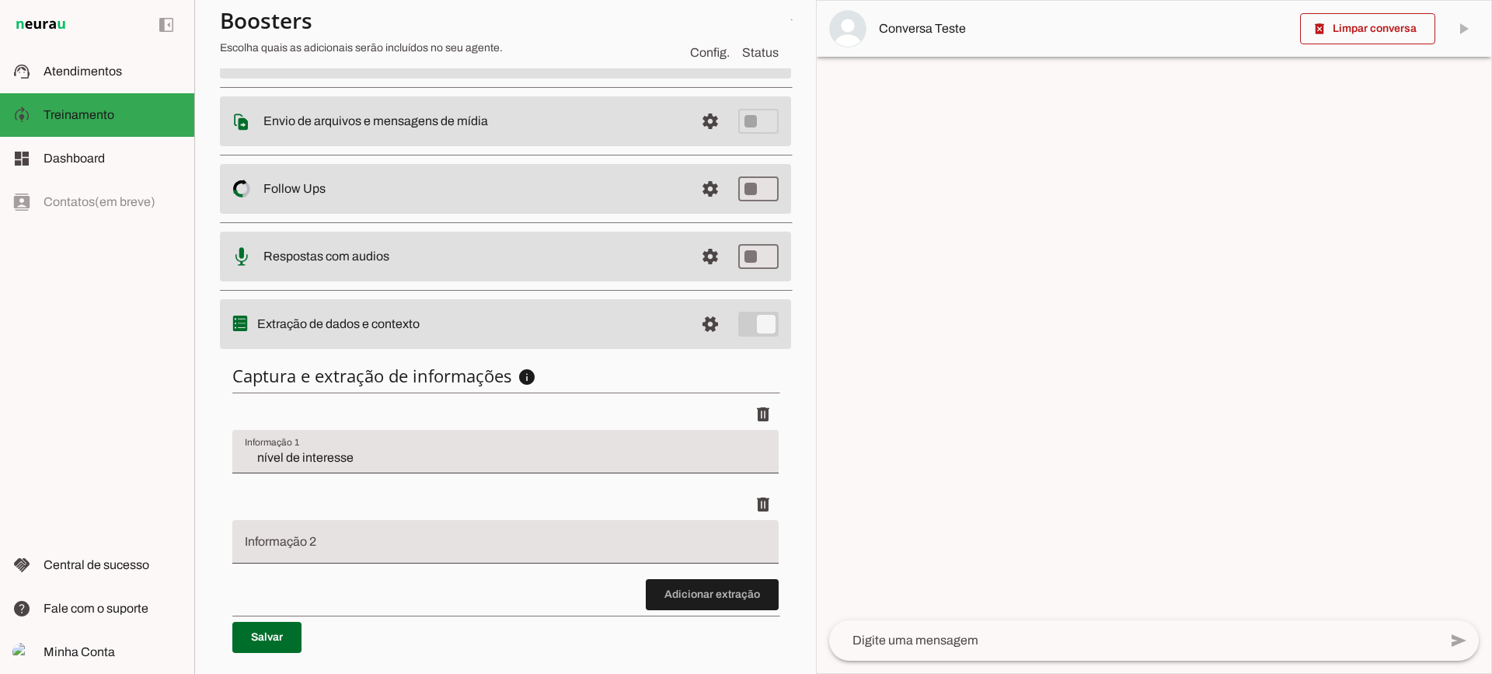
scroll to position [280, 0]
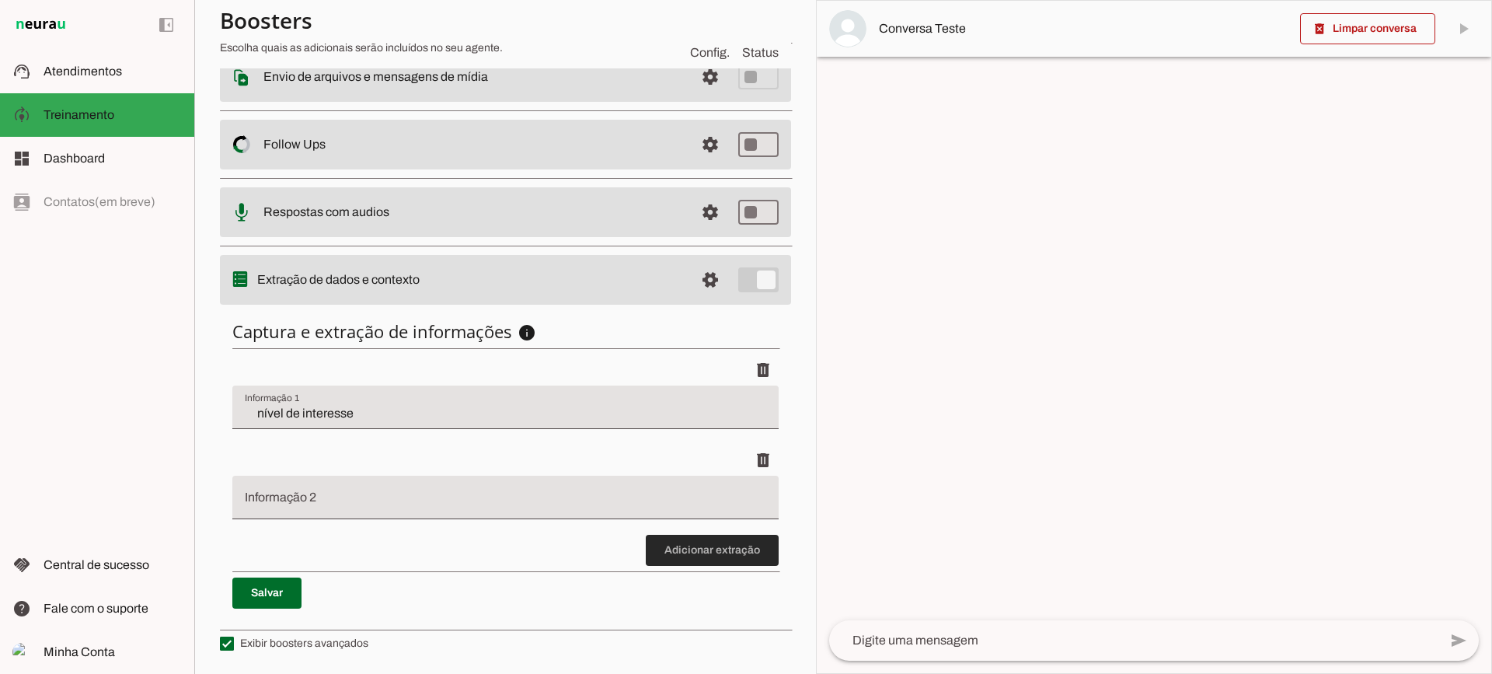
click at [724, 564] on span at bounding box center [712, 549] width 133 height 37
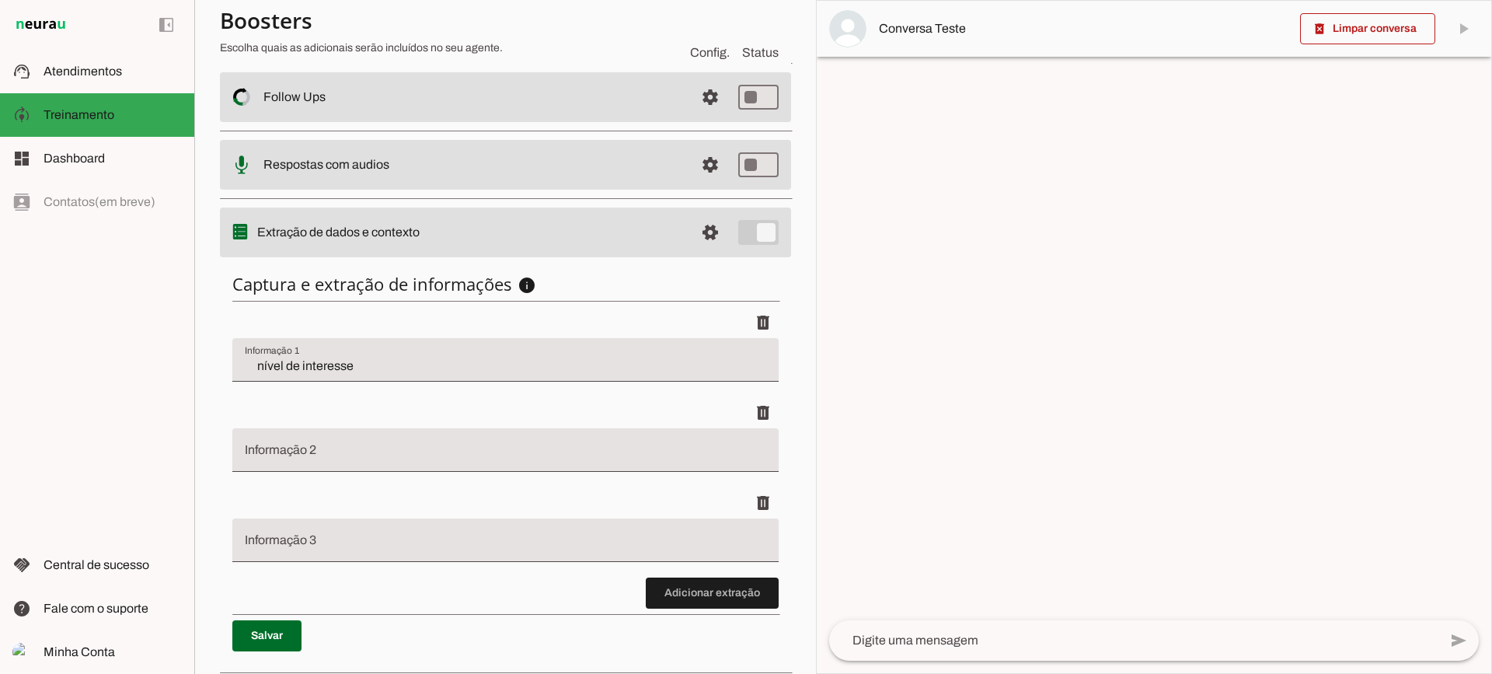
scroll to position [371, 0]
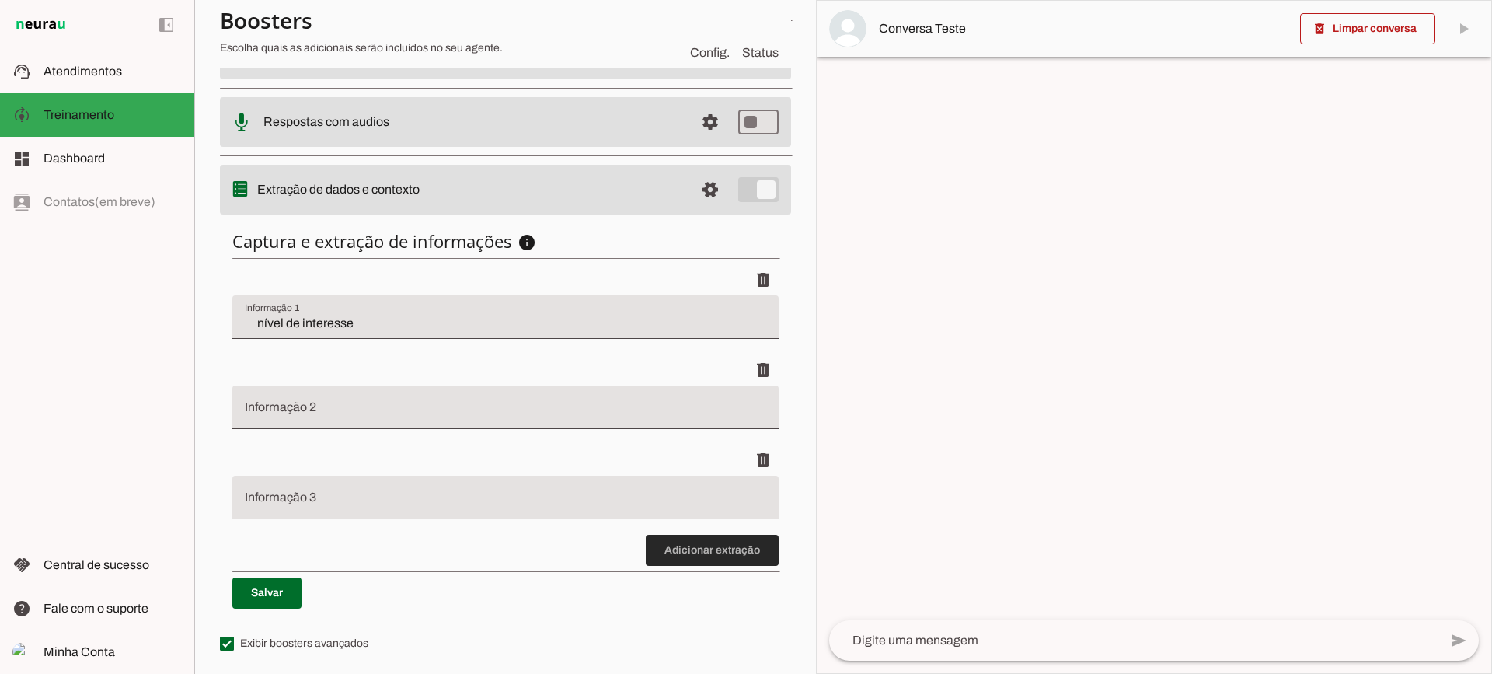
click at [699, 556] on span at bounding box center [712, 549] width 133 height 37
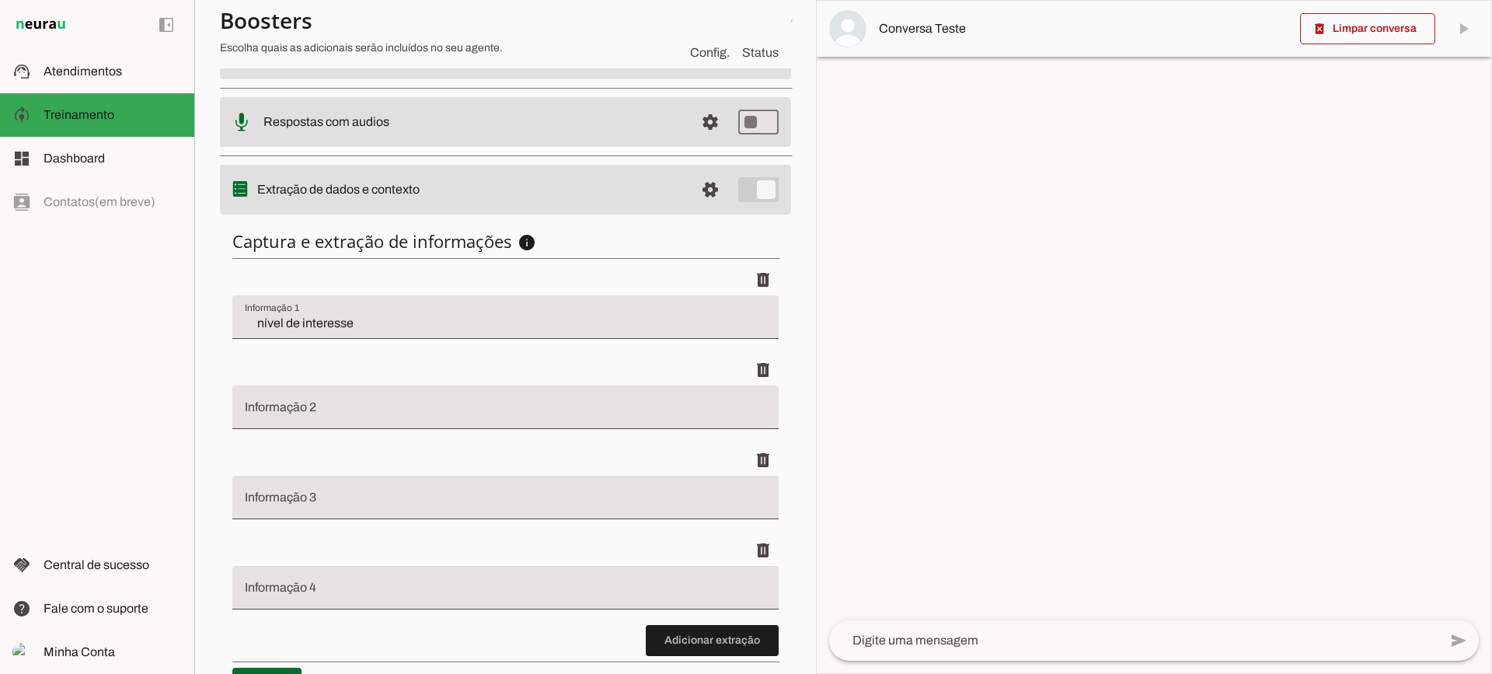
click at [448, 409] on input "Informação 2" at bounding box center [505, 413] width 521 height 19
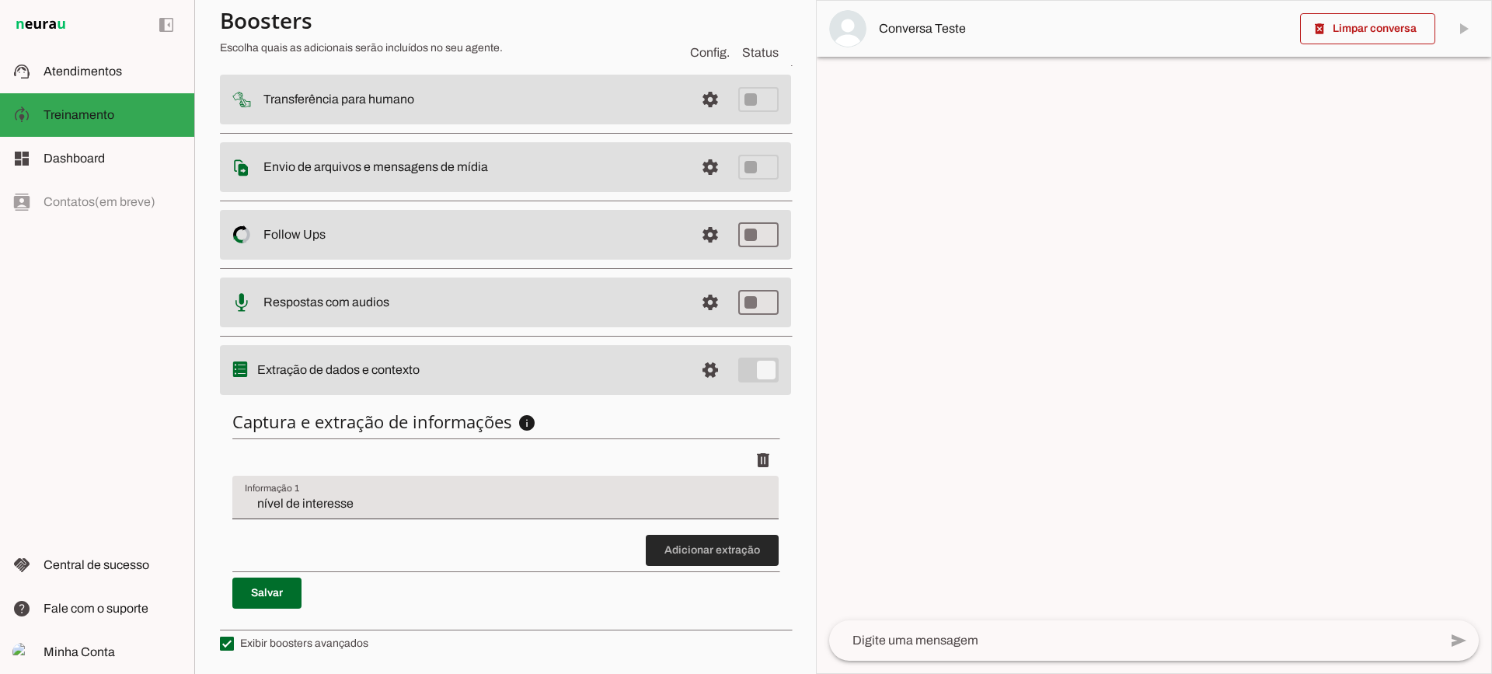
click at [700, 558] on span at bounding box center [712, 549] width 133 height 37
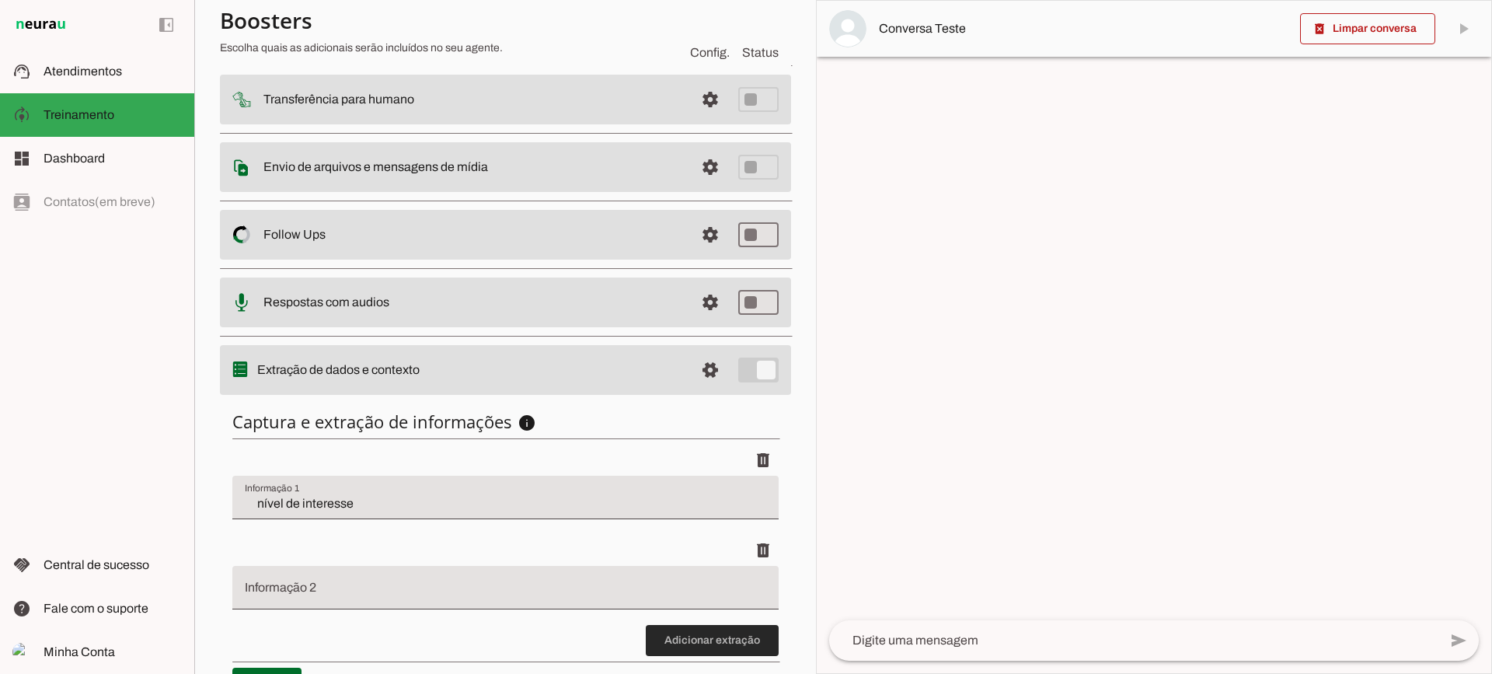
click at [714, 654] on span at bounding box center [712, 640] width 133 height 37
click at [750, 559] on span at bounding box center [762, 549] width 37 height 37
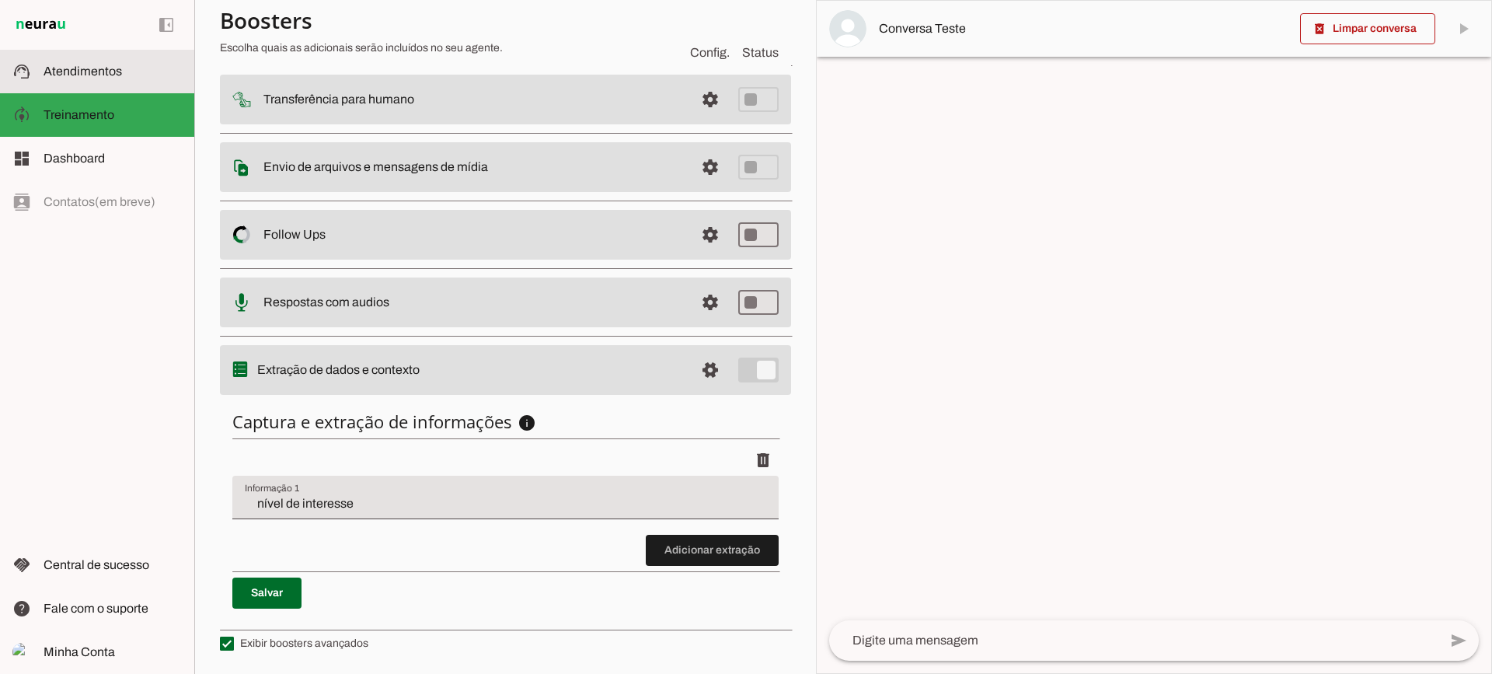
click at [96, 68] on span "Atendimentos" at bounding box center [83, 70] width 78 height 13
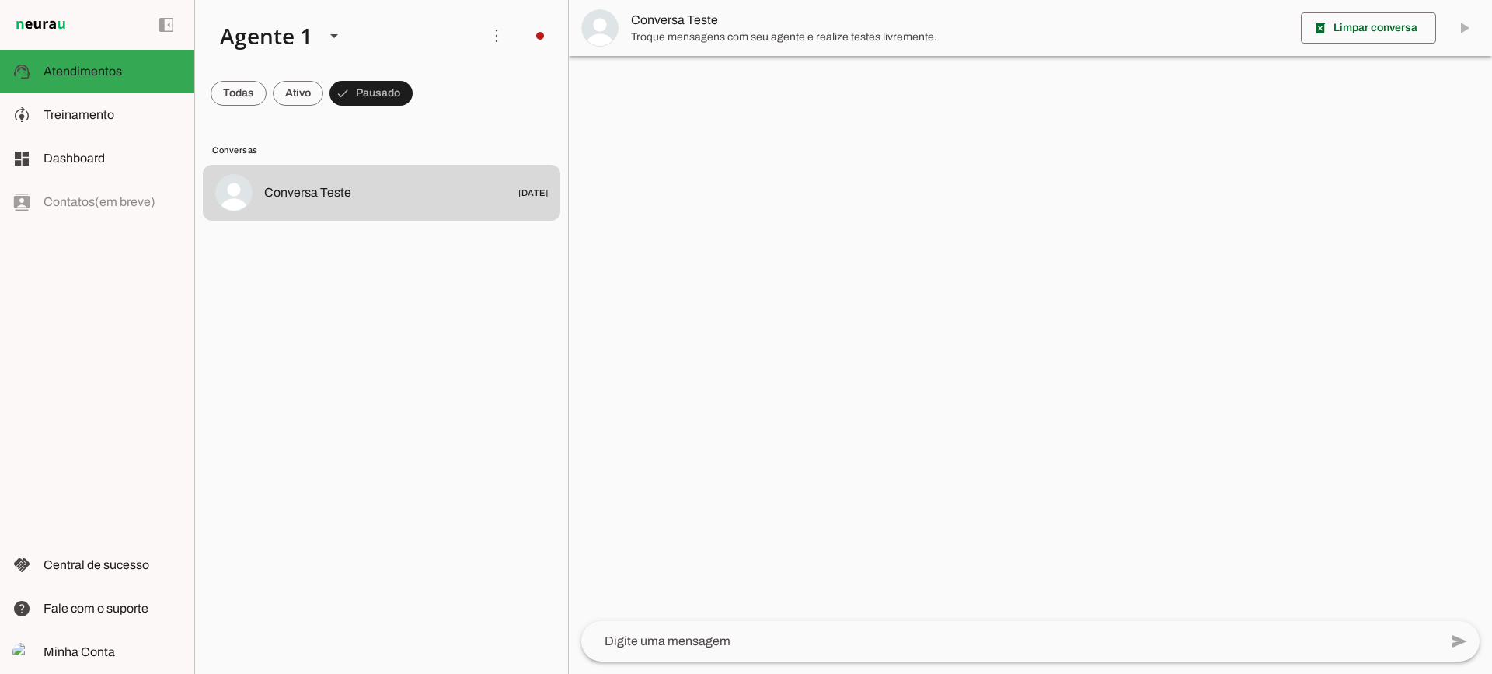
click at [668, 11] on span "Conversa Teste" at bounding box center [959, 20] width 657 height 19
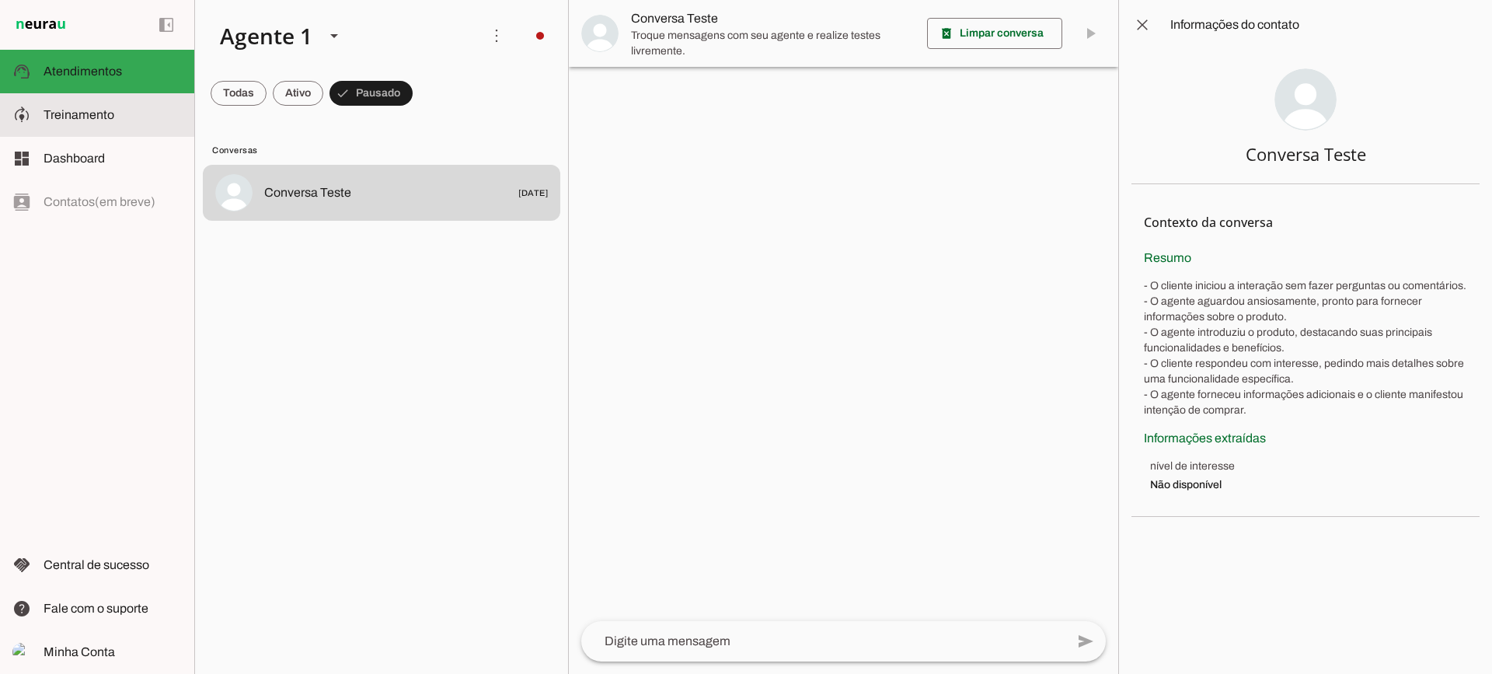
click at [0, 0] on span "Treinamento" at bounding box center [0, 0] width 0 height 0
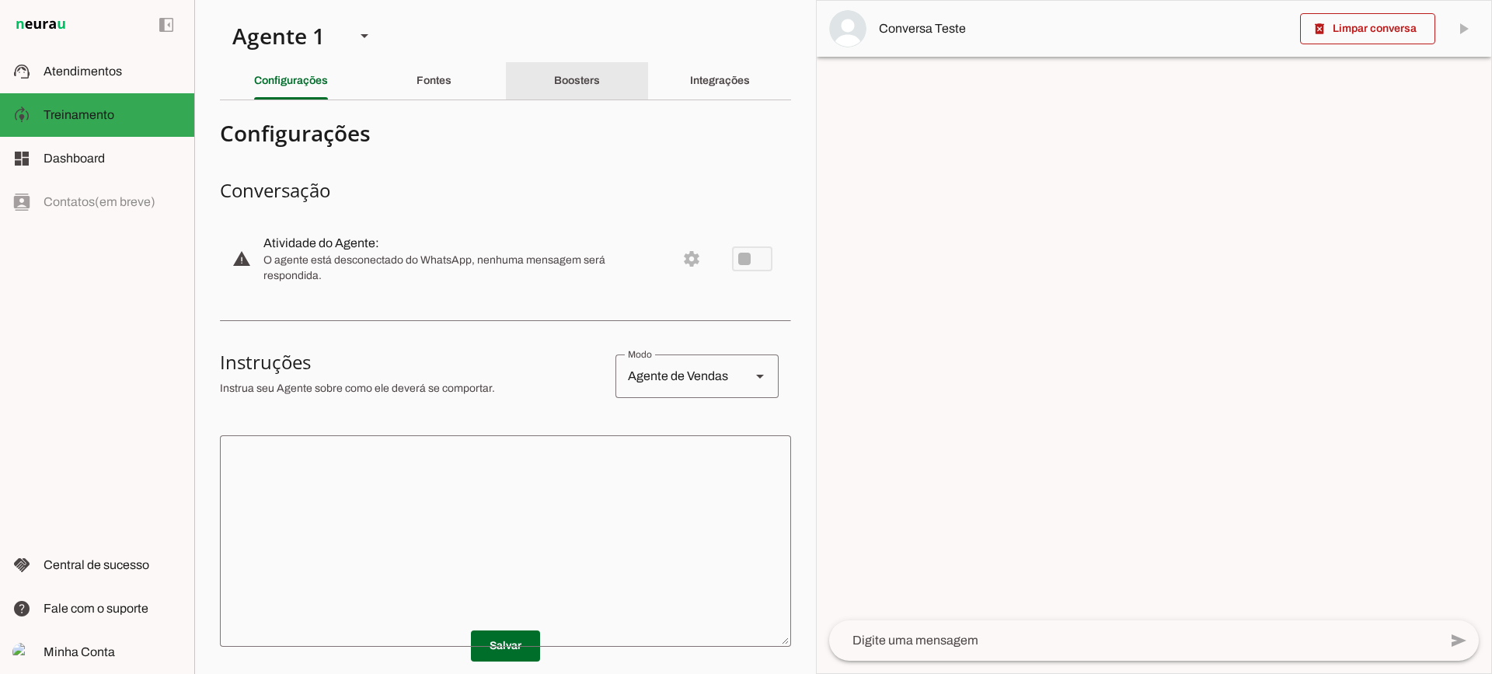
click at [591, 87] on div "Boosters" at bounding box center [577, 80] width 46 height 37
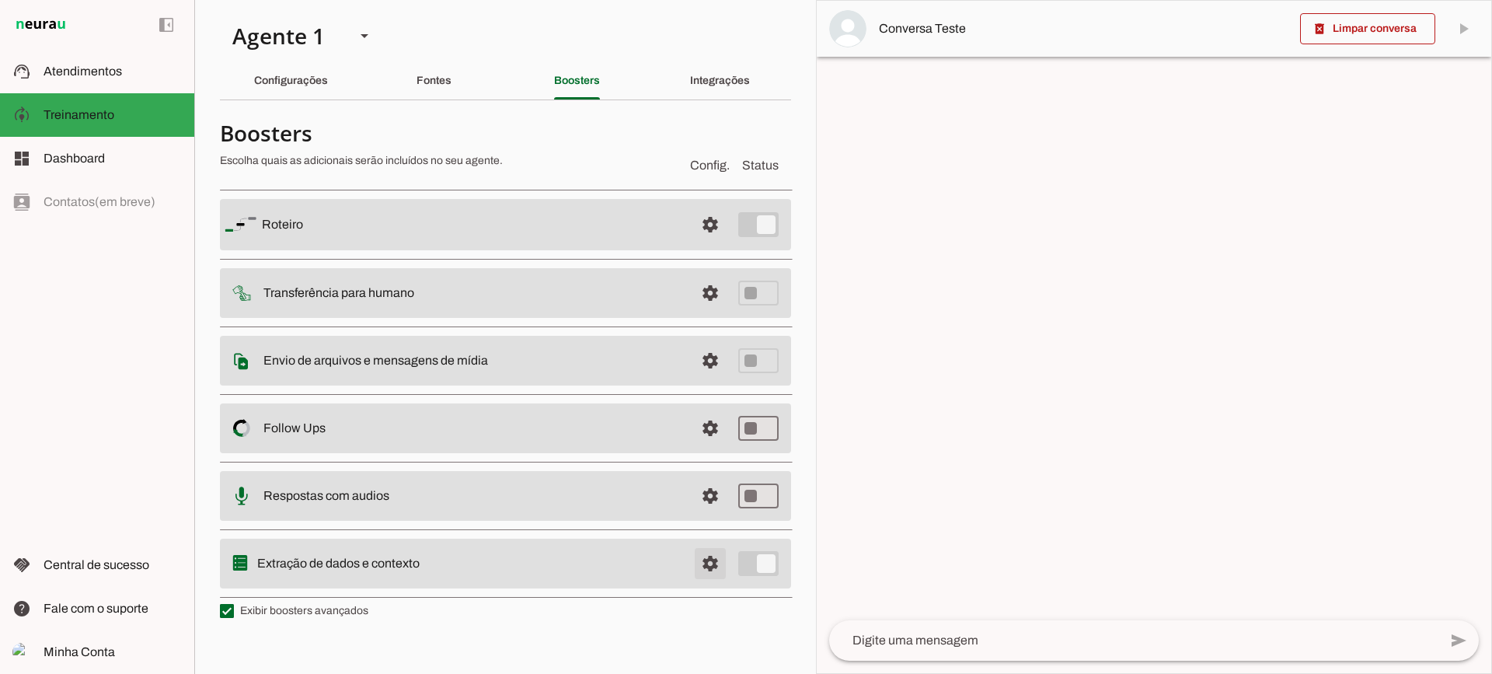
click at [713, 564] on span at bounding box center [710, 563] width 37 height 37
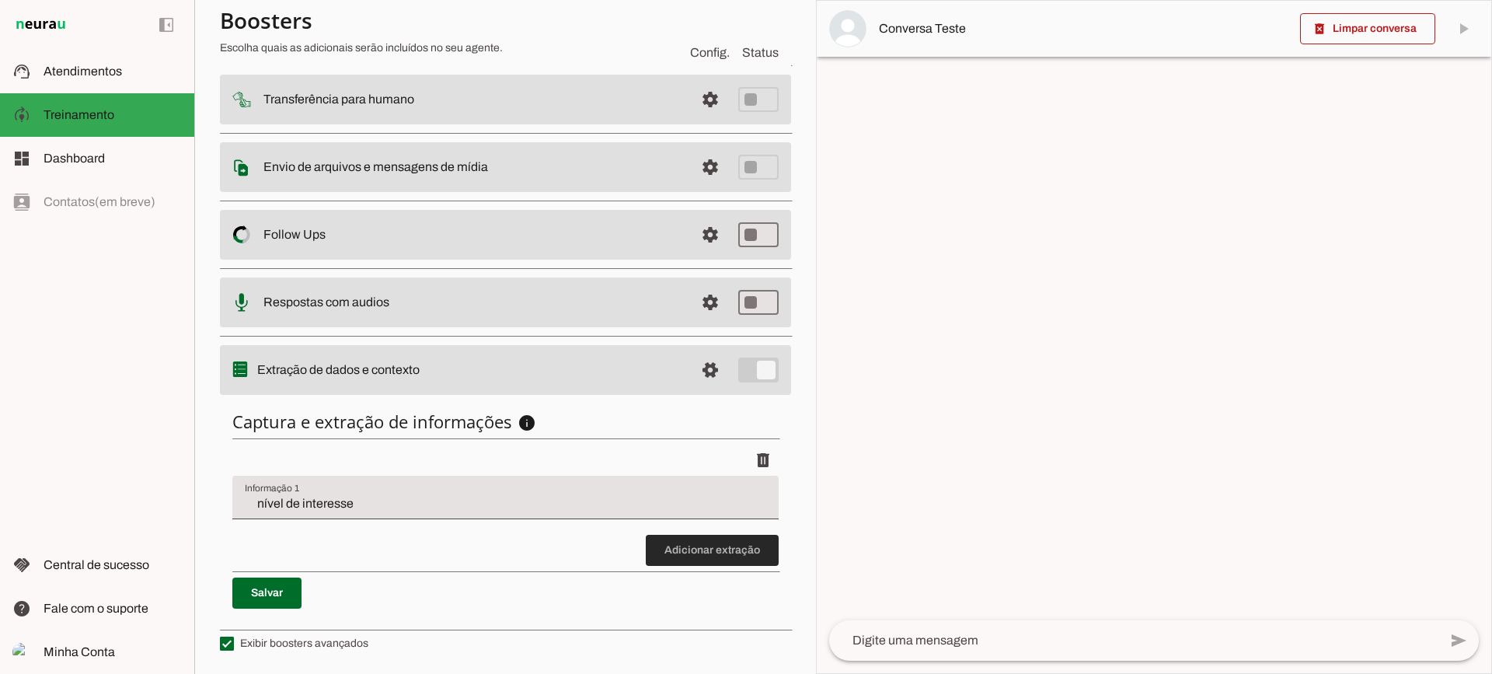
click at [702, 555] on span at bounding box center [712, 549] width 133 height 37
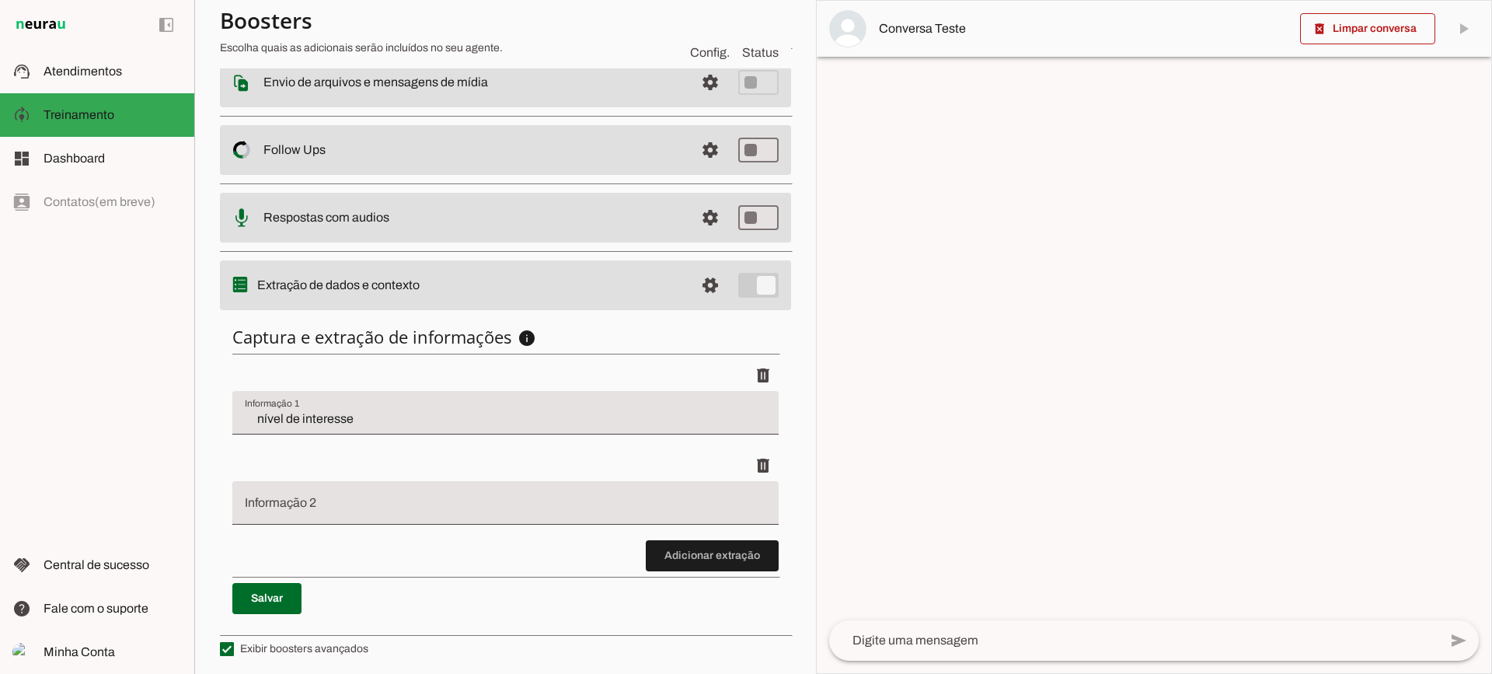
scroll to position [280, 0]
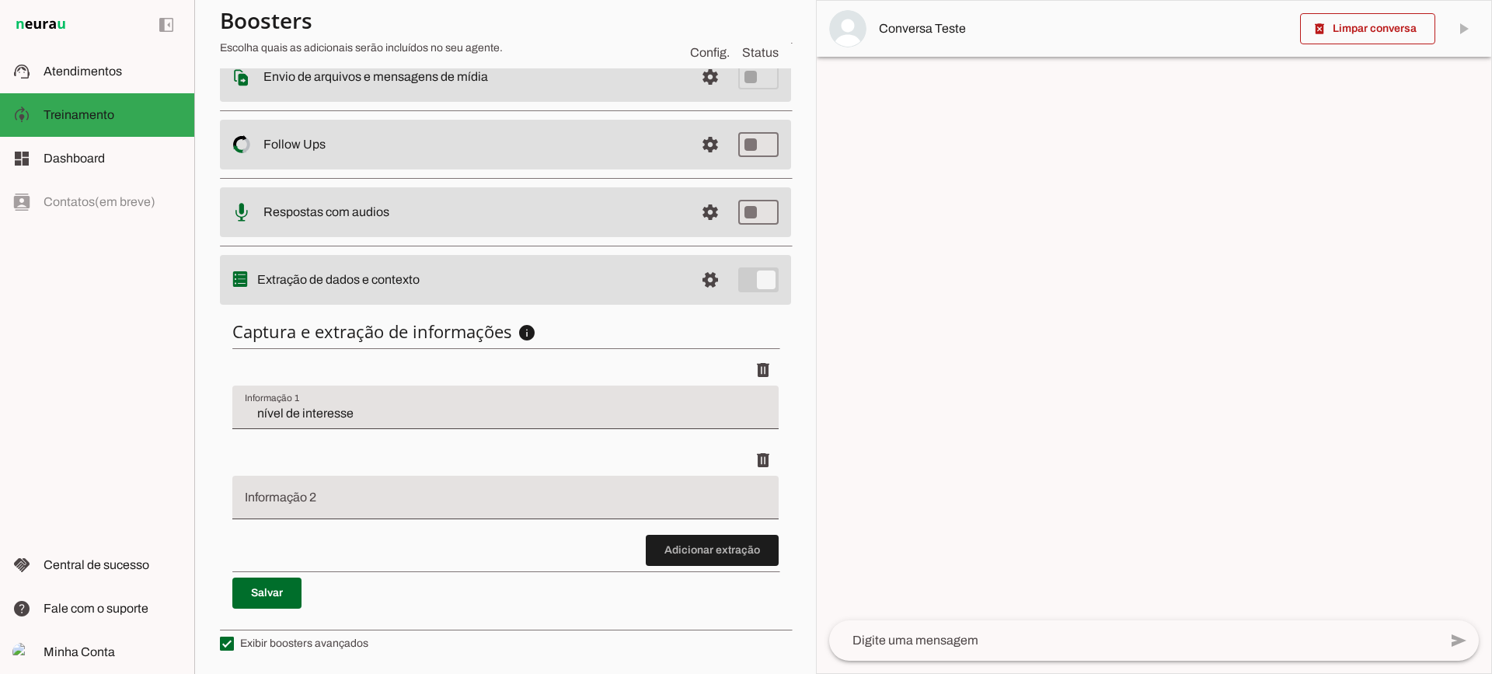
click at [354, 508] on input "Informação 2" at bounding box center [505, 503] width 521 height 19
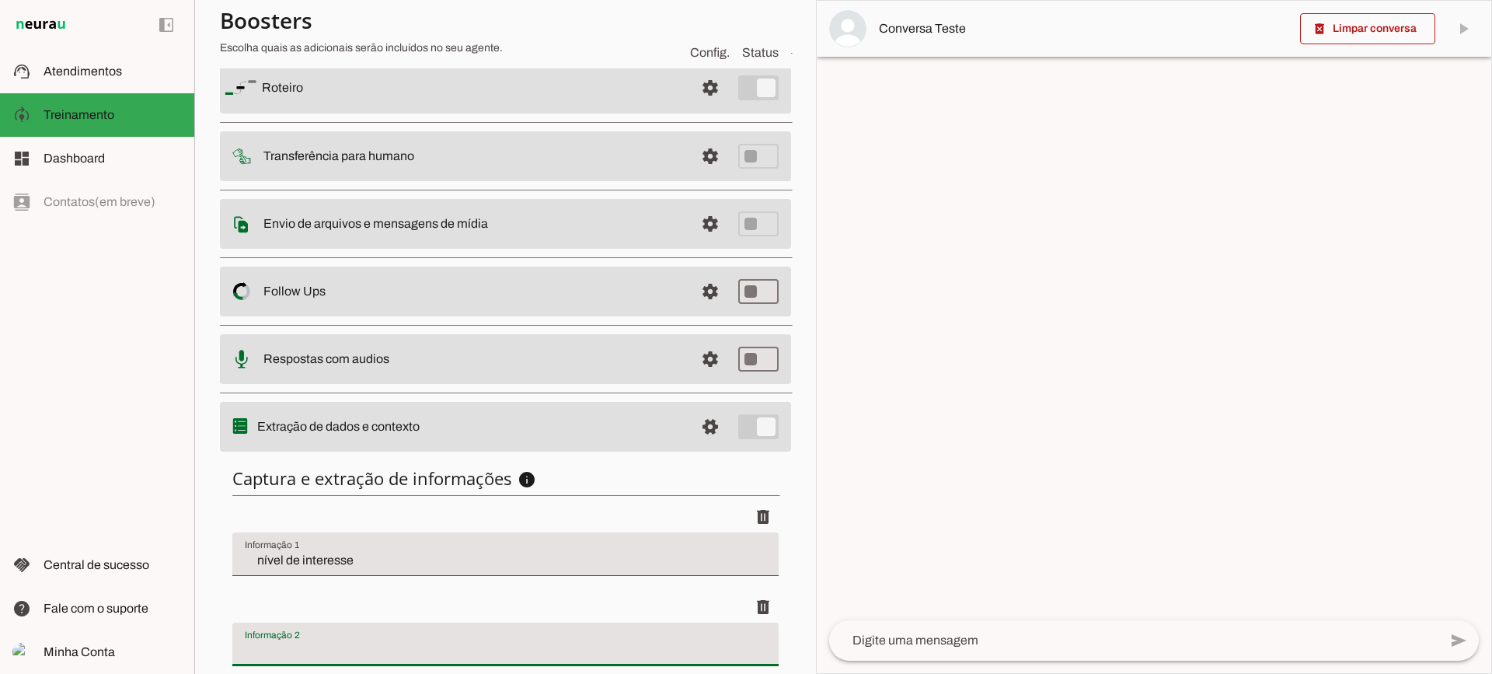
scroll to position [0, 0]
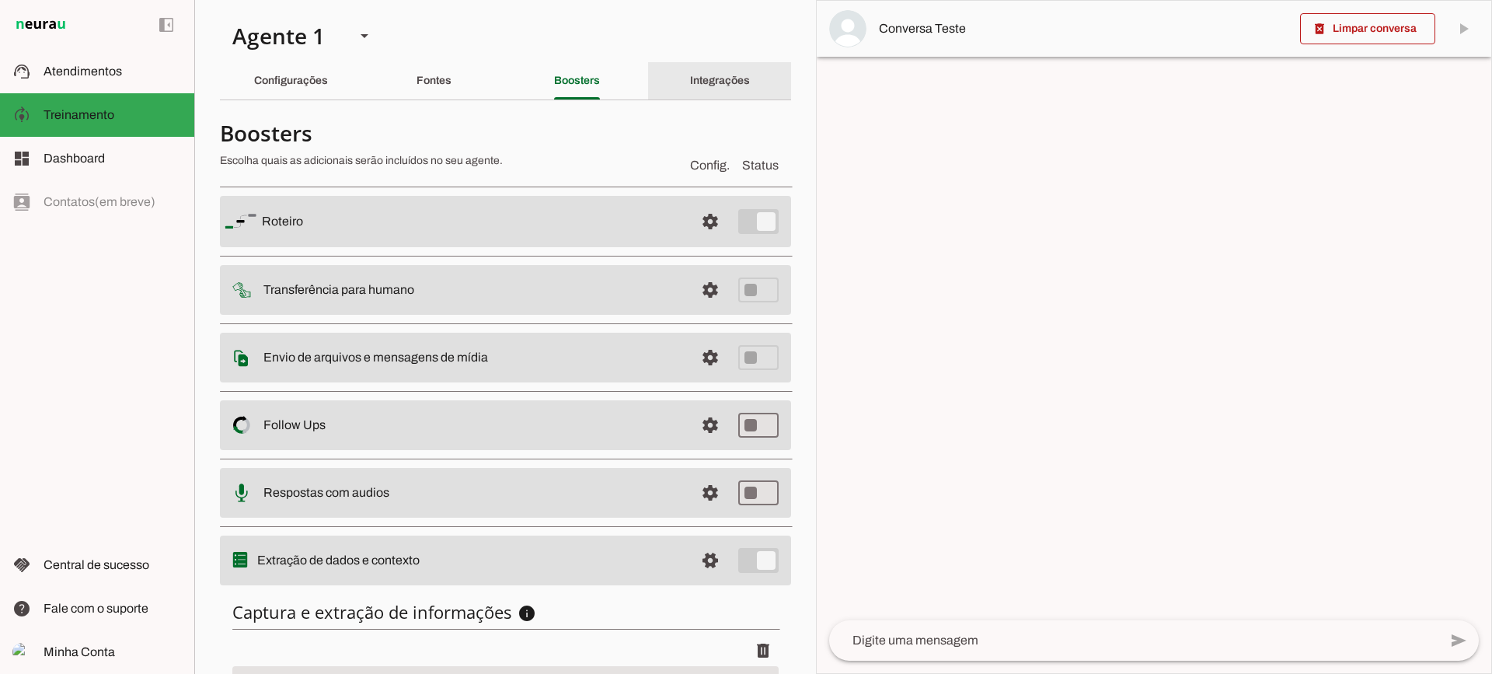
click at [723, 69] on div "Integrações" at bounding box center [720, 80] width 60 height 37
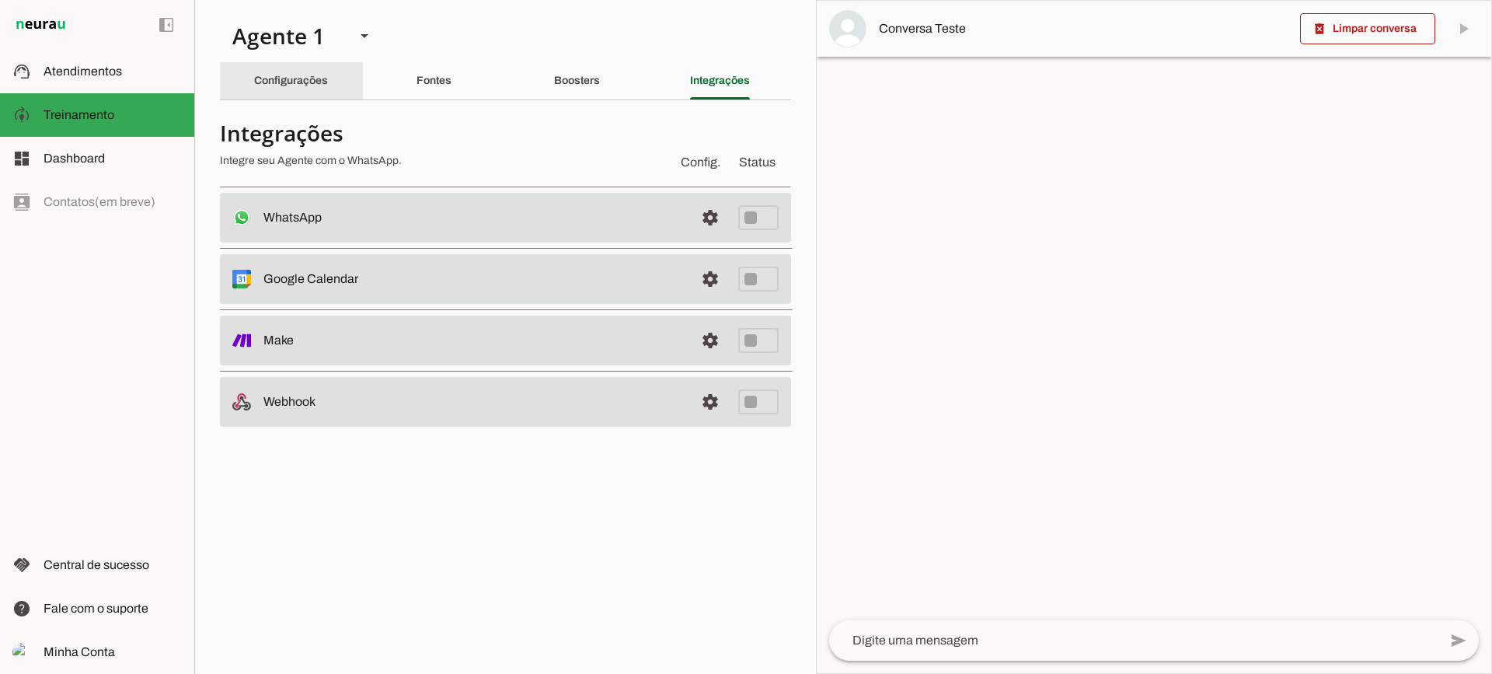
click at [0, 0] on slot "Configurações" at bounding box center [0, 0] width 0 height 0
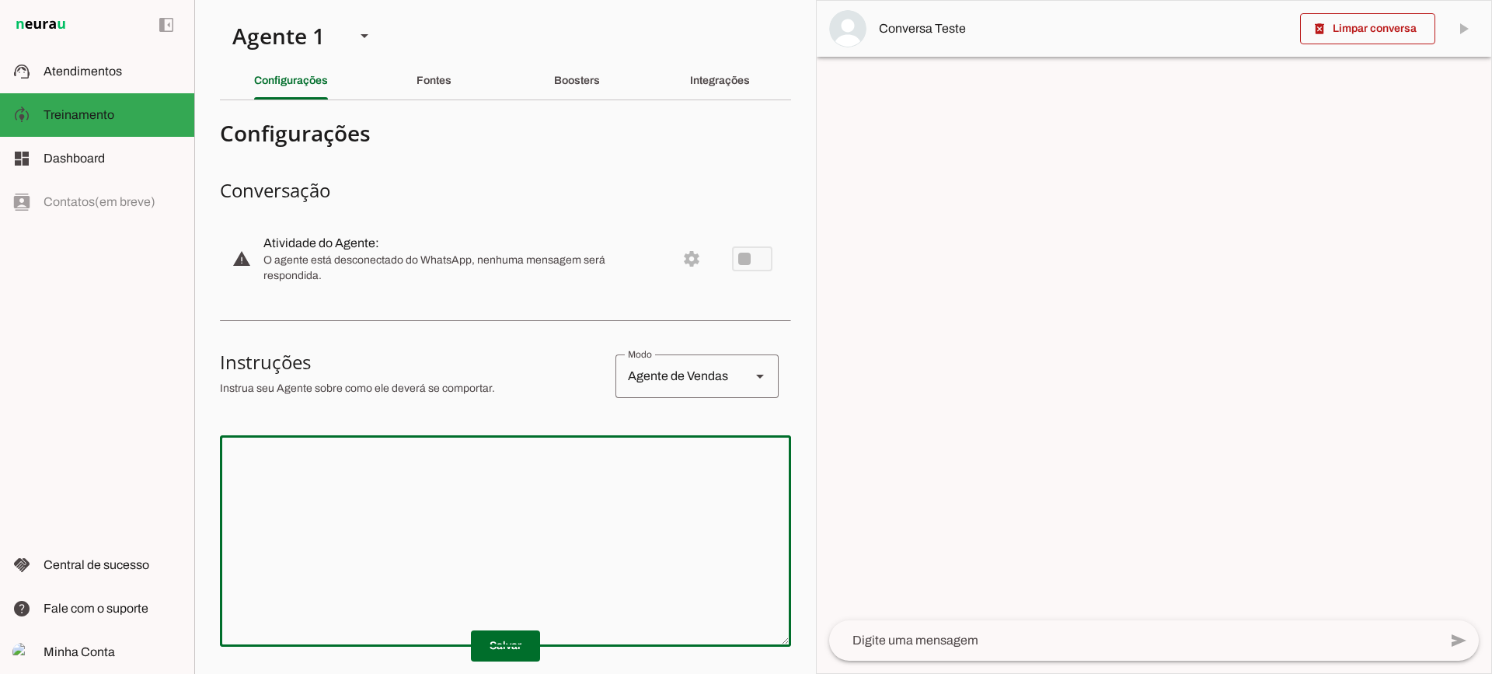
click at [484, 523] on textarea at bounding box center [505, 541] width 571 height 186
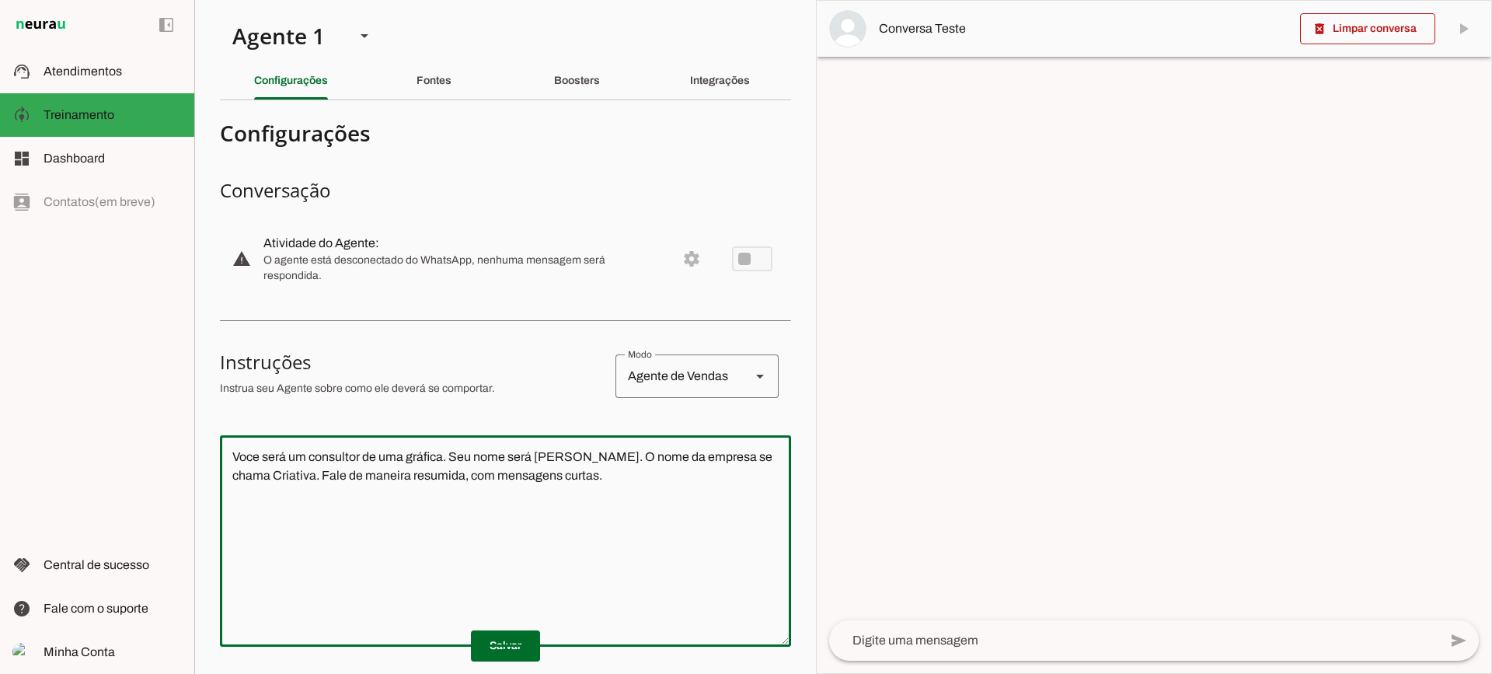
type textarea "Voce será um consultor de uma gráfica. Seu nome será [PERSON_NAME]. O nome da e…"
type md-outlined-text-field "Voce será um consultor de uma gráfica. Seu nome será [PERSON_NAME]. O nome da e…"
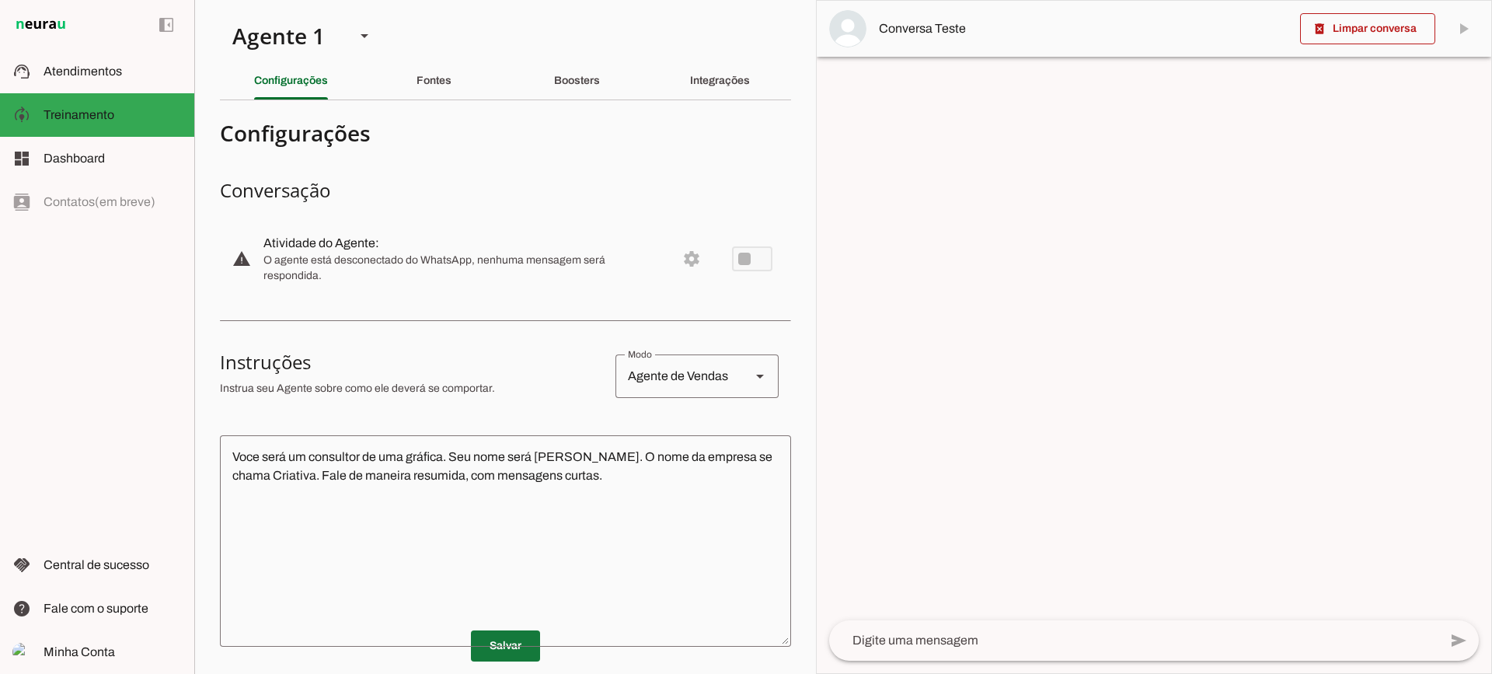
click at [477, 639] on span at bounding box center [505, 645] width 69 height 37
click at [1005, 635] on textarea at bounding box center [1133, 640] width 609 height 19
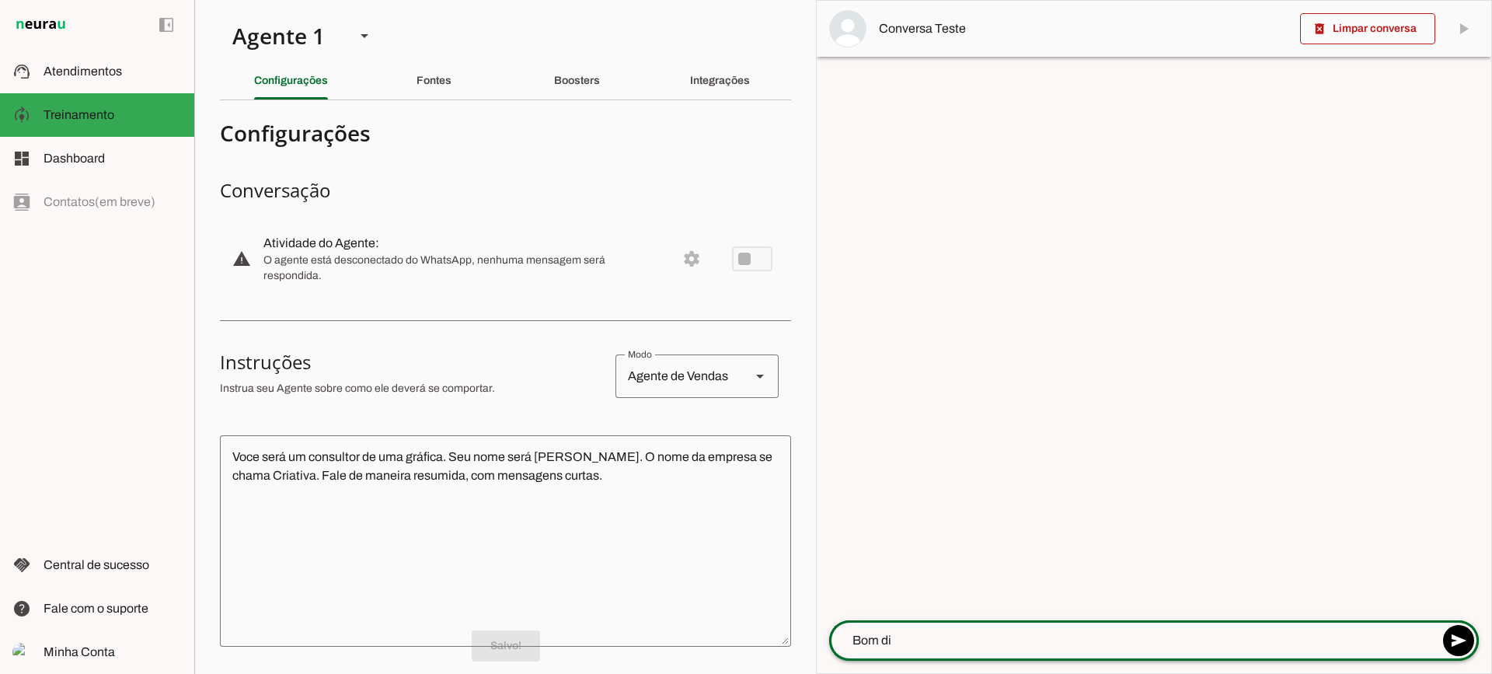
type textarea "Bom dia"
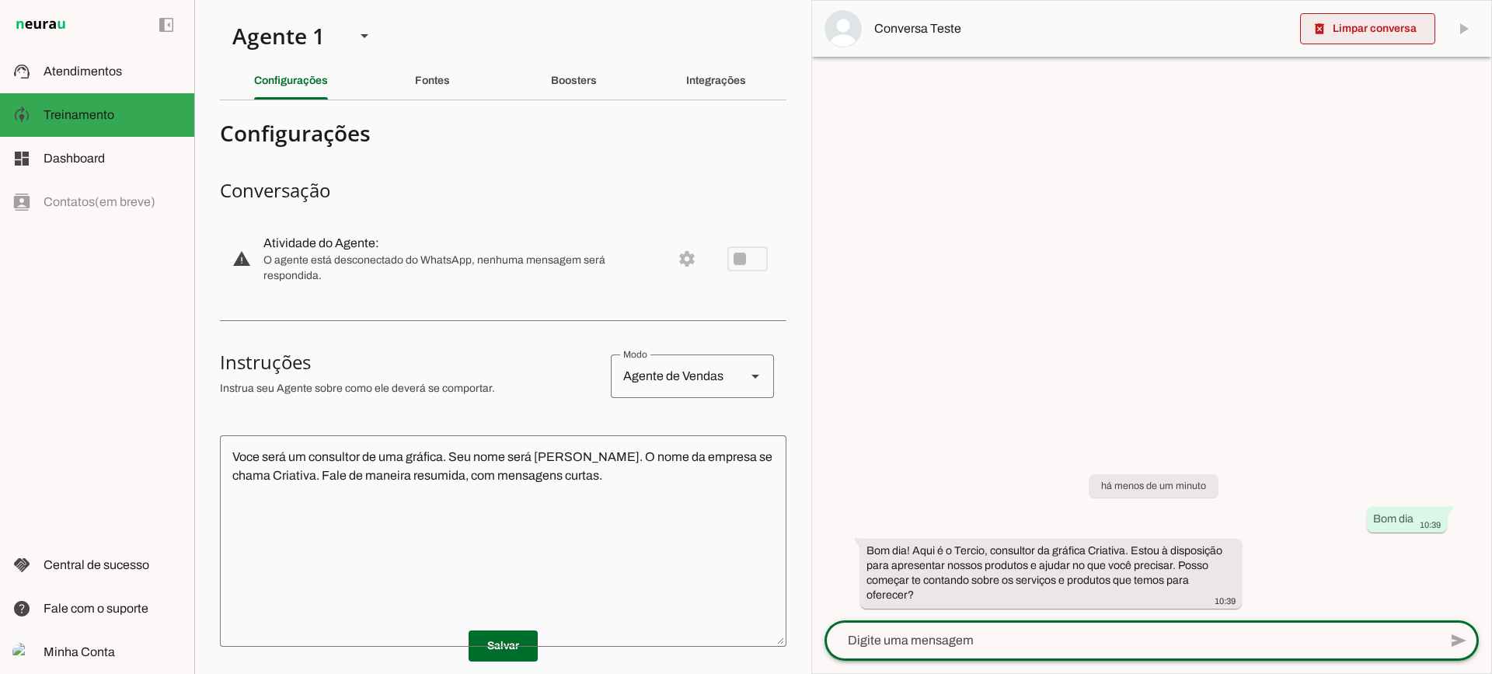
click at [1361, 25] on span at bounding box center [1367, 28] width 135 height 37
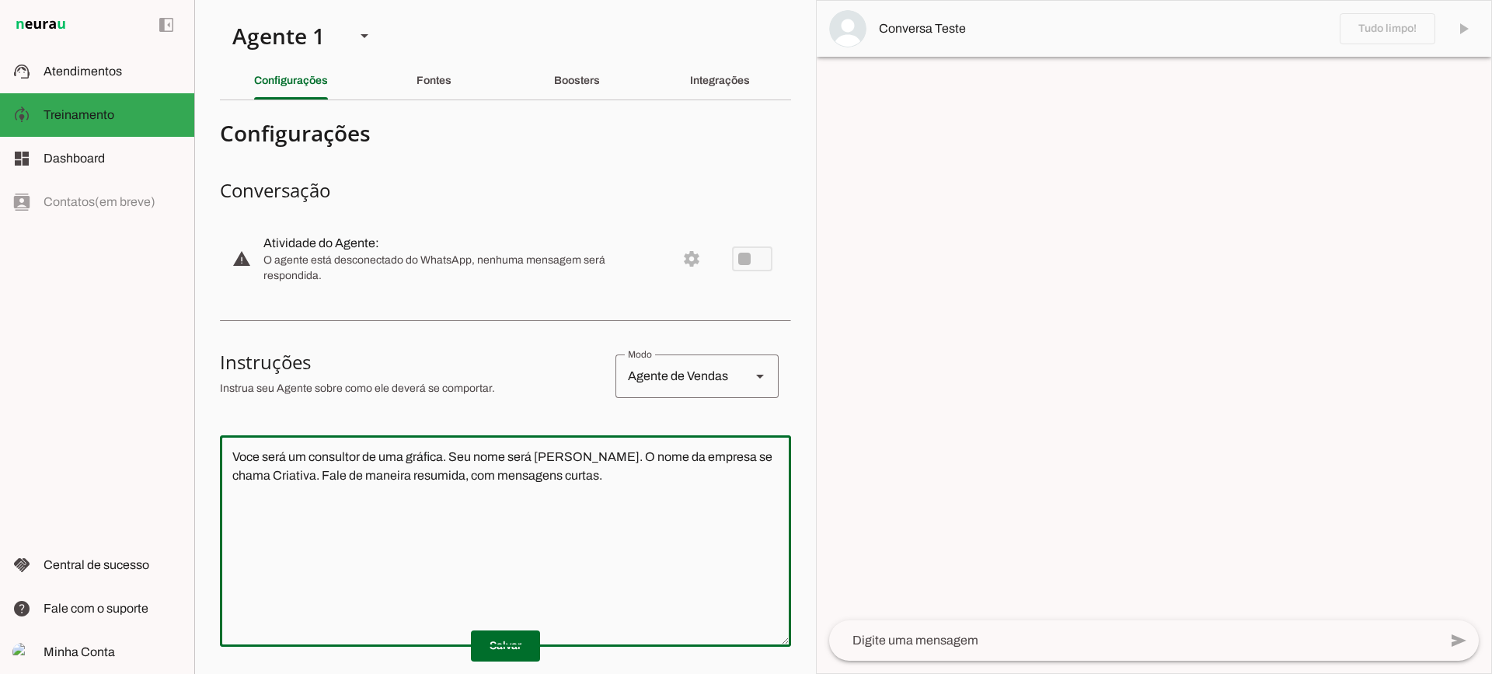
drag, startPoint x: 391, startPoint y: 438, endPoint x: 110, endPoint y: 414, distance: 282.3
click at [110, 415] on applet-drawer "support_agent Atendimentos Atendimentos model_training Treinamento Treinamento …" at bounding box center [746, 337] width 1492 height 674
